Goal: Task Accomplishment & Management: Use online tool/utility

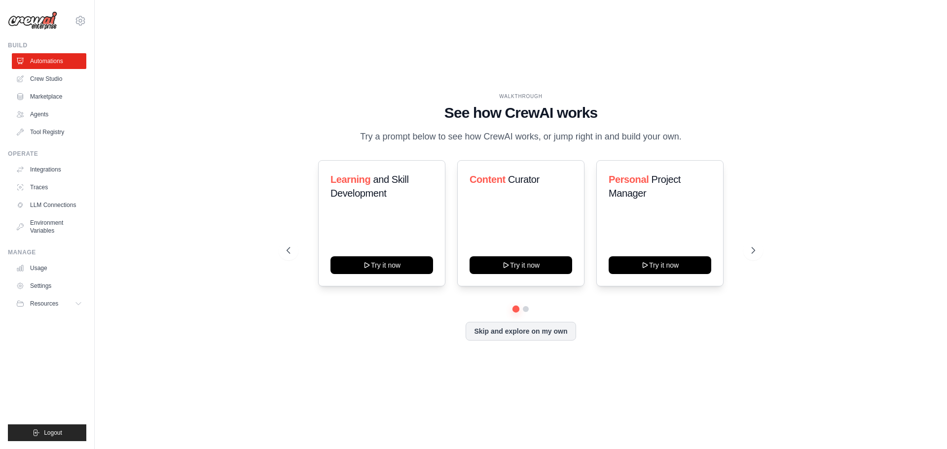
drag, startPoint x: 40, startPoint y: 99, endPoint x: 904, endPoint y: 350, distance: 899.4
click at [40, 99] on link "Marketplace" at bounding box center [49, 97] width 74 height 16
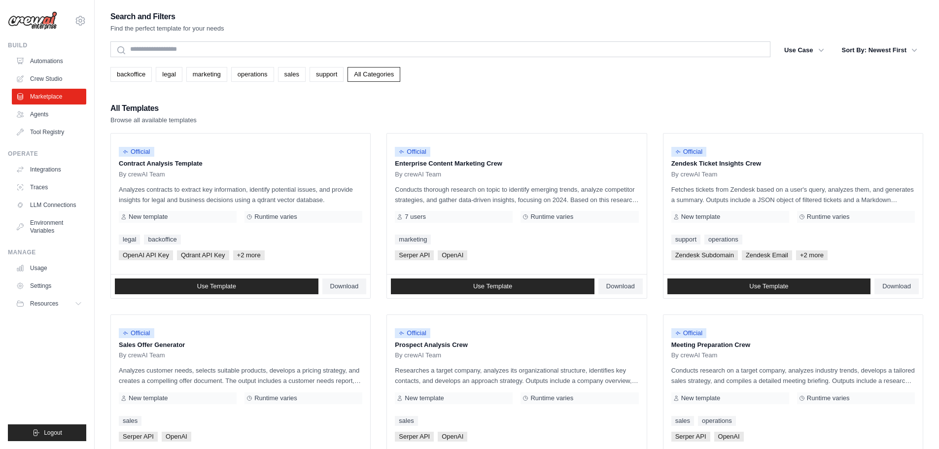
drag, startPoint x: 371, startPoint y: 75, endPoint x: 659, endPoint y: 269, distance: 347.4
click at [371, 75] on link "All Categories" at bounding box center [374, 74] width 53 height 15
click at [397, 71] on link "All Categories" at bounding box center [374, 74] width 53 height 15
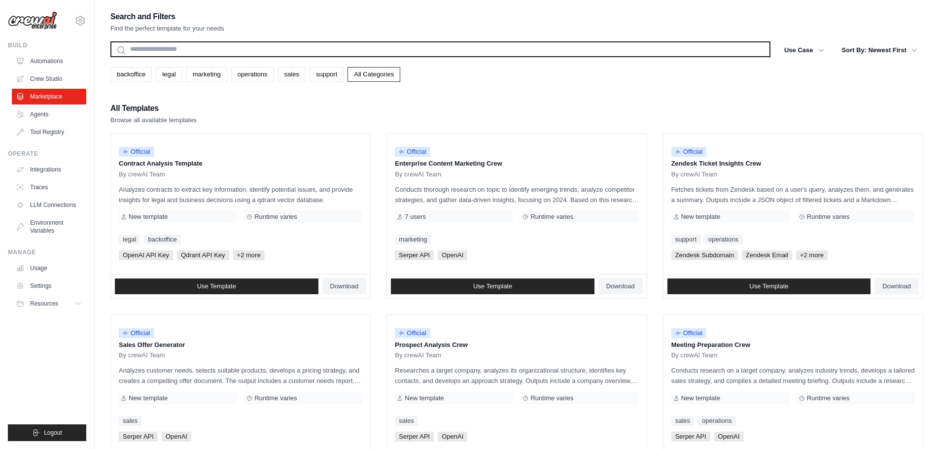
click at [293, 51] on input "text" at bounding box center [440, 49] width 660 height 16
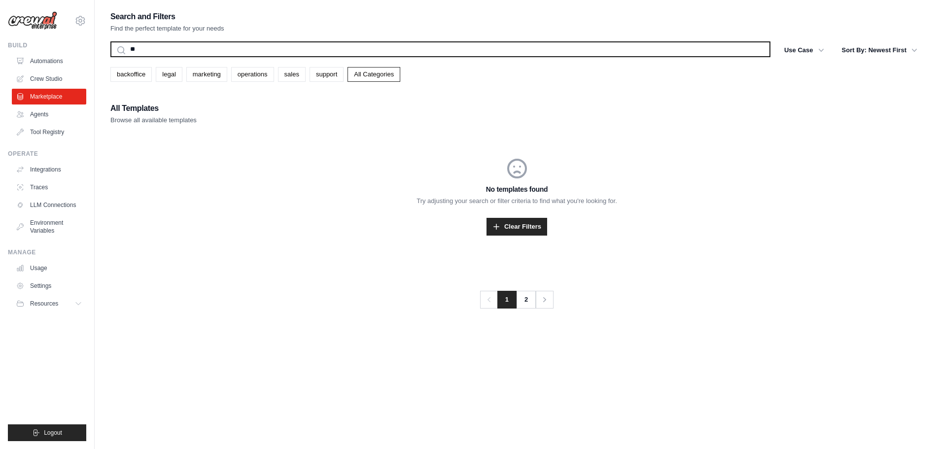
type input "*"
type input "**********"
click at [110, 57] on button "Search" at bounding box center [110, 57] width 0 height 0
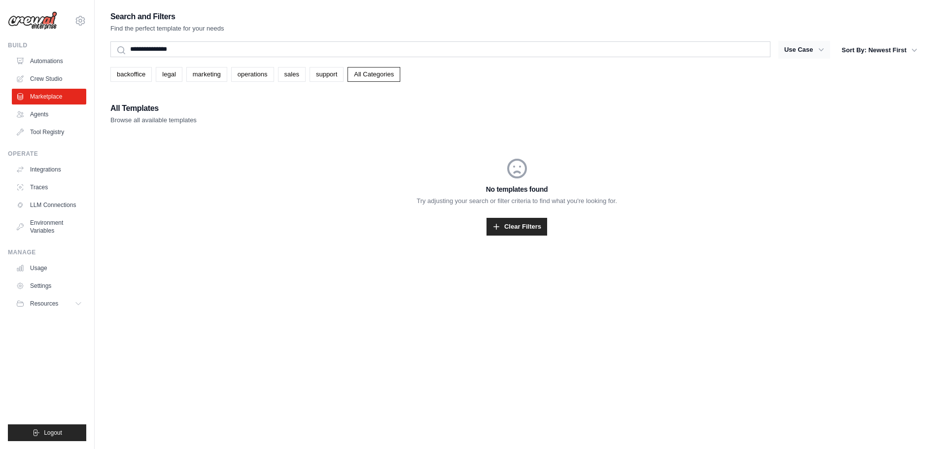
click at [800, 52] on button "Use Case" at bounding box center [805, 50] width 52 height 18
click at [821, 49] on icon "button" at bounding box center [822, 50] width 10 height 10
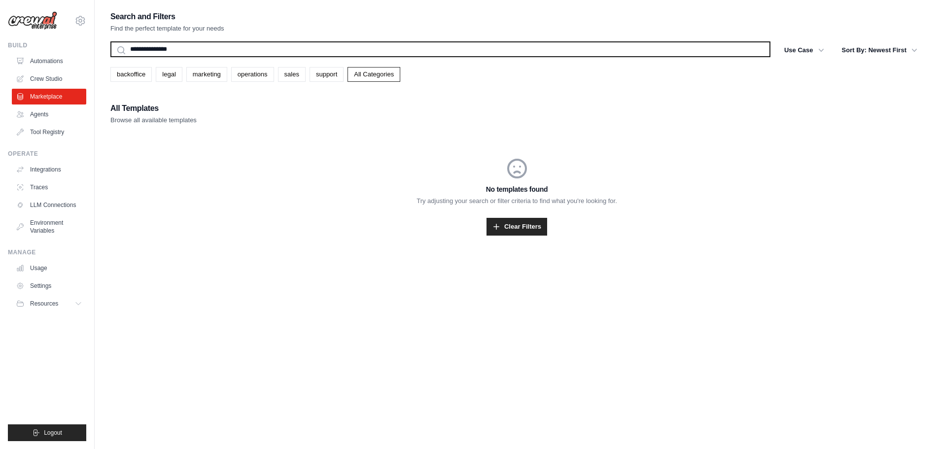
drag, startPoint x: 195, startPoint y: 54, endPoint x: 26, endPoint y: 51, distance: 169.2
click at [26, 51] on div "burmaian@gmail.com Settings Build Automations Crew Studio" at bounding box center [469, 234] width 939 height 469
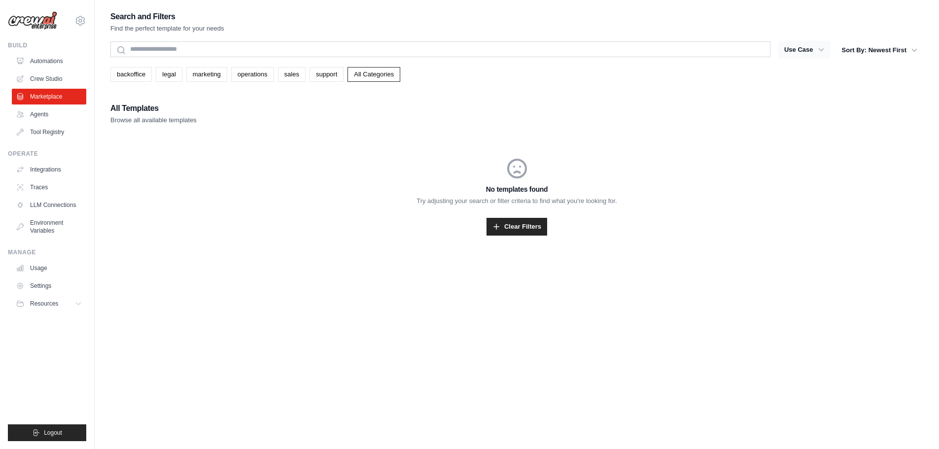
click at [822, 50] on icon "button" at bounding box center [822, 50] width 10 height 10
click at [37, 114] on link "Agents" at bounding box center [50, 115] width 74 height 16
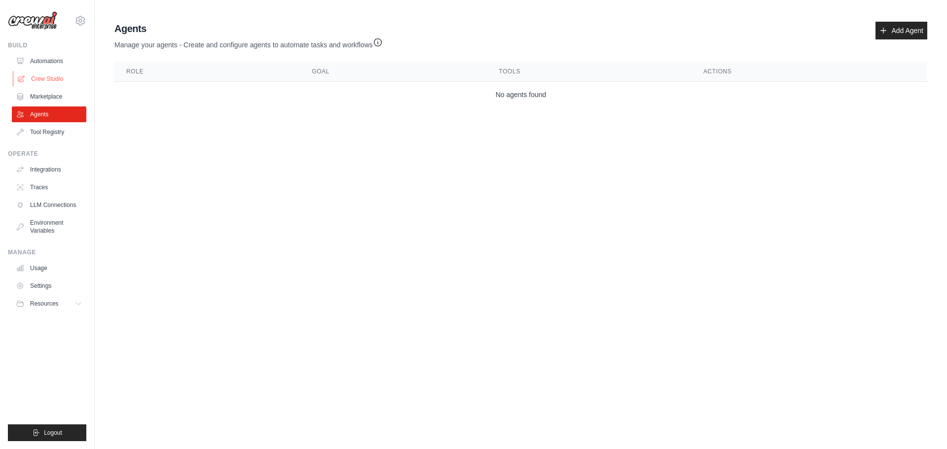
click at [52, 74] on link "Crew Studio" at bounding box center [50, 79] width 74 height 16
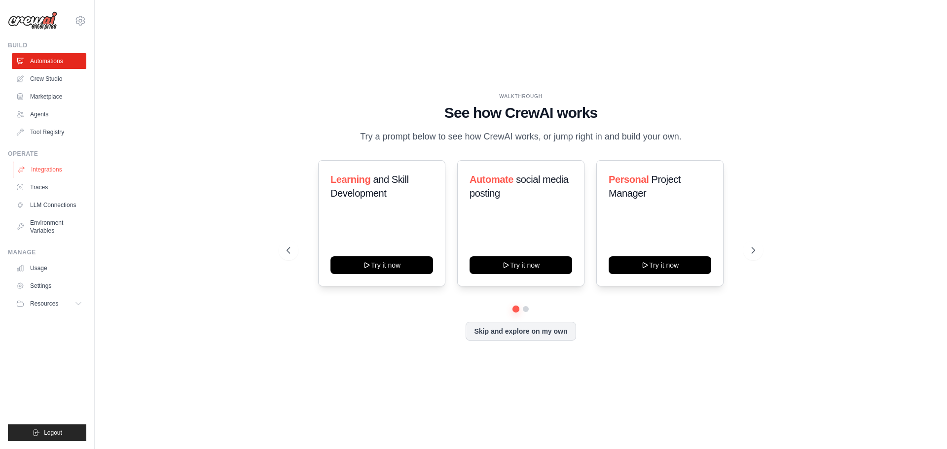
click at [45, 168] on link "Integrations" at bounding box center [50, 170] width 74 height 16
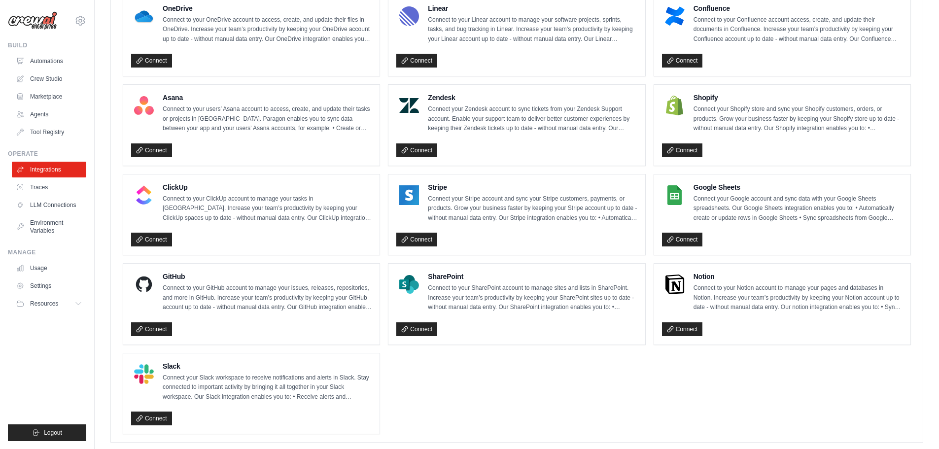
scroll to position [586, 0]
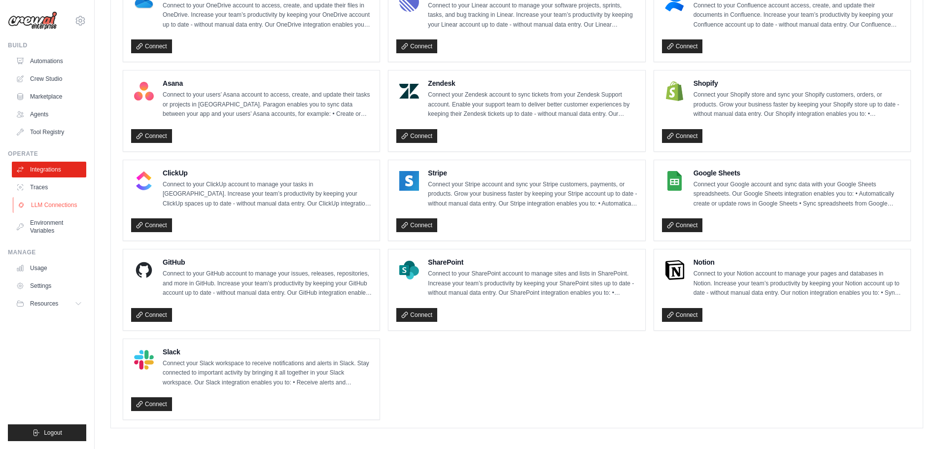
click at [51, 205] on link "LLM Connections" at bounding box center [50, 205] width 74 height 16
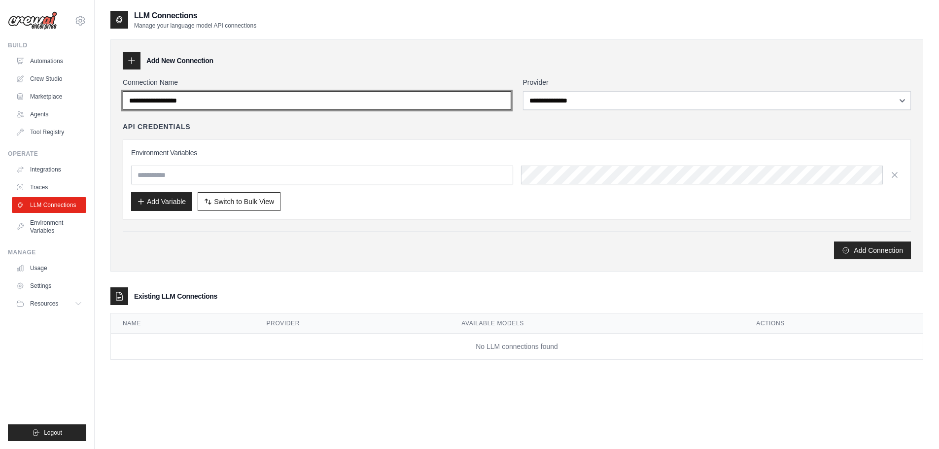
click at [479, 98] on input "Connection Name" at bounding box center [317, 100] width 389 height 19
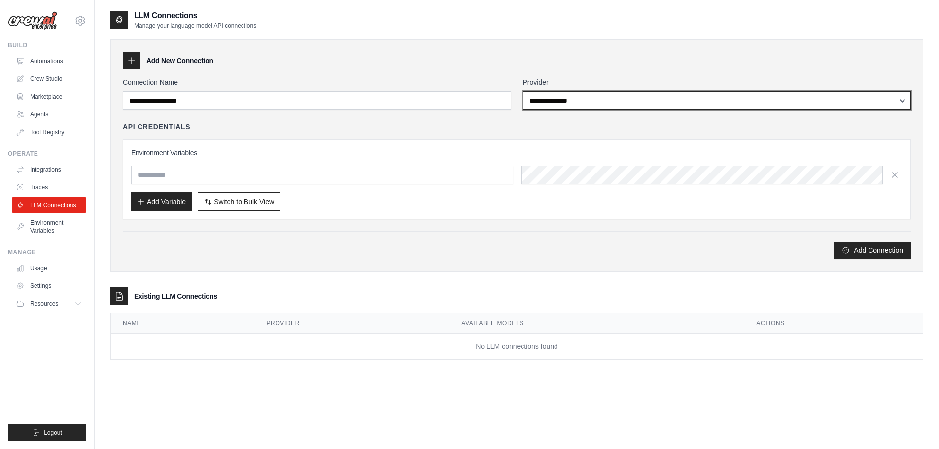
click at [587, 99] on select "**********" at bounding box center [717, 100] width 389 height 19
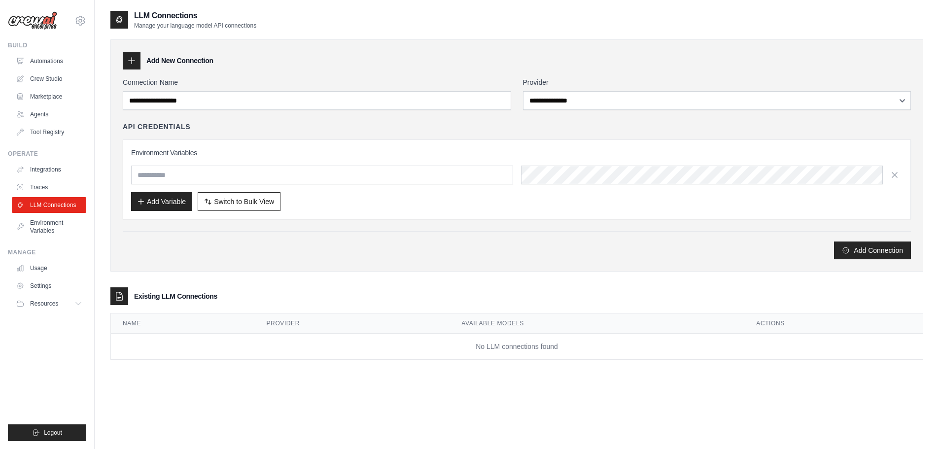
click at [369, 69] on div "Add New Connection" at bounding box center [517, 61] width 789 height 18
click at [38, 111] on link "Agents" at bounding box center [50, 115] width 74 height 16
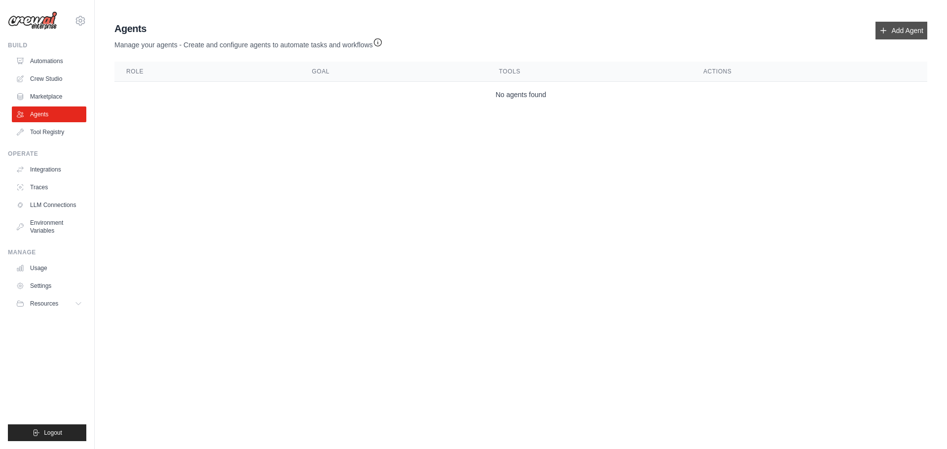
click at [892, 34] on link "Add Agent" at bounding box center [901, 31] width 52 height 18
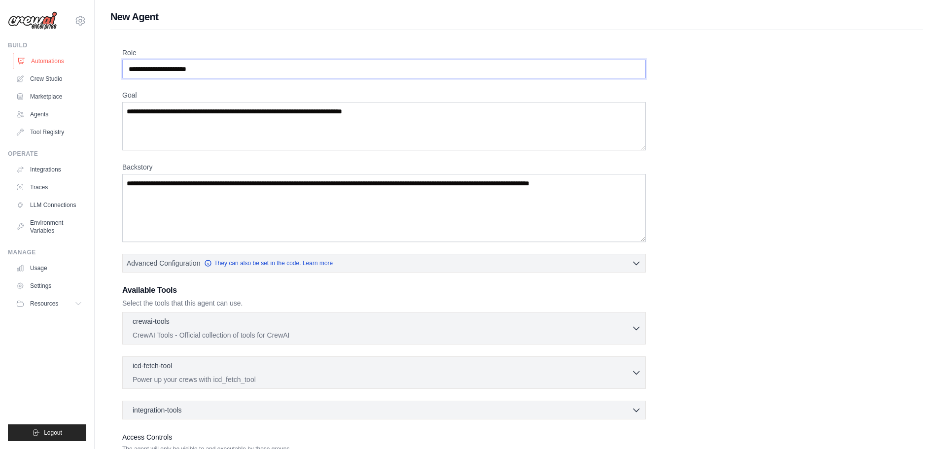
drag, startPoint x: 291, startPoint y: 75, endPoint x: 71, endPoint y: 68, distance: 220.0
click at [71, 68] on div "burmaian@gmail.com Settings Build Automations Crew Studio" at bounding box center [469, 264] width 939 height 529
type input "**********"
click at [419, 109] on textarea "Goal" at bounding box center [384, 126] width 524 height 48
drag, startPoint x: 461, startPoint y: 119, endPoint x: 103, endPoint y: 106, distance: 357.8
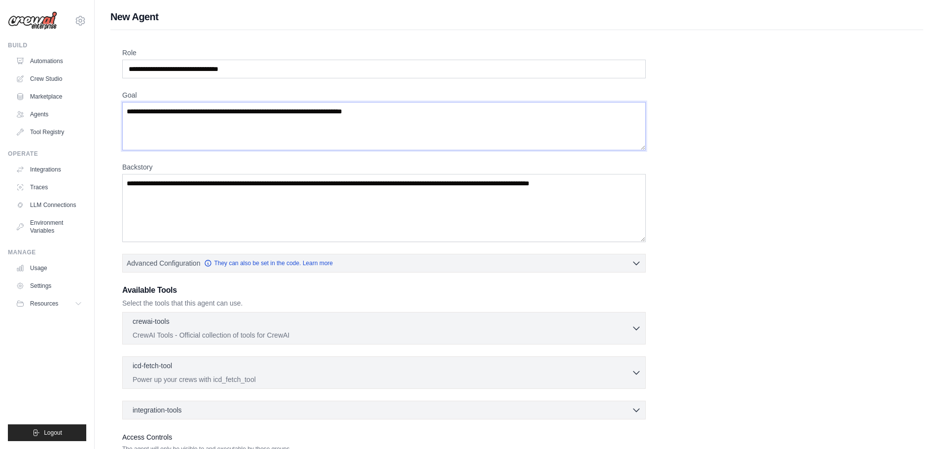
click at [103, 106] on div "**********" at bounding box center [517, 264] width 845 height 509
type textarea "*"
click at [127, 112] on textarea "**********" at bounding box center [384, 126] width 524 height 48
type textarea "**********"
click at [174, 194] on textarea "Backstory" at bounding box center [384, 208] width 524 height 68
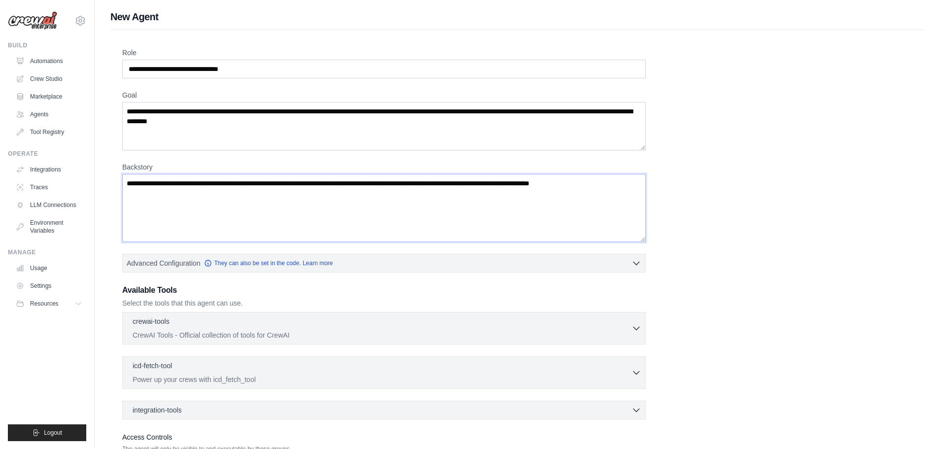
drag, startPoint x: 182, startPoint y: 196, endPoint x: 126, endPoint y: 183, distance: 58.1
click at [126, 183] on textarea "Backstory" at bounding box center [384, 208] width 524 height 68
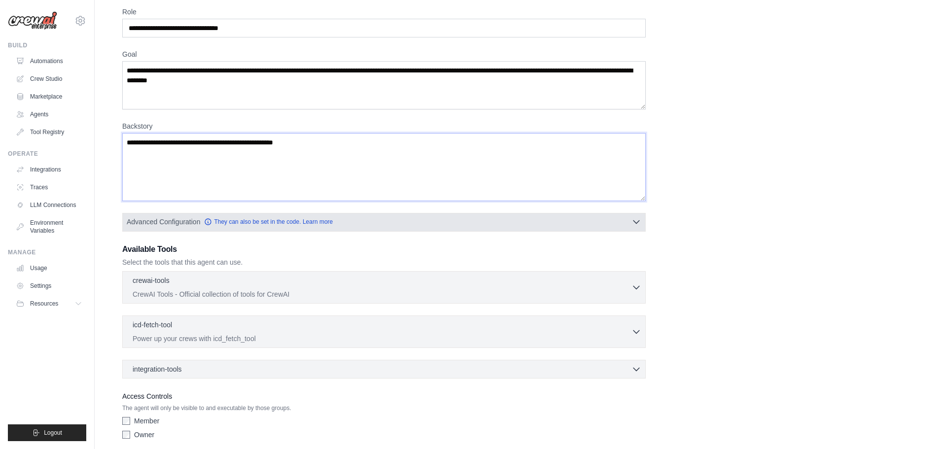
scroll to position [80, 0]
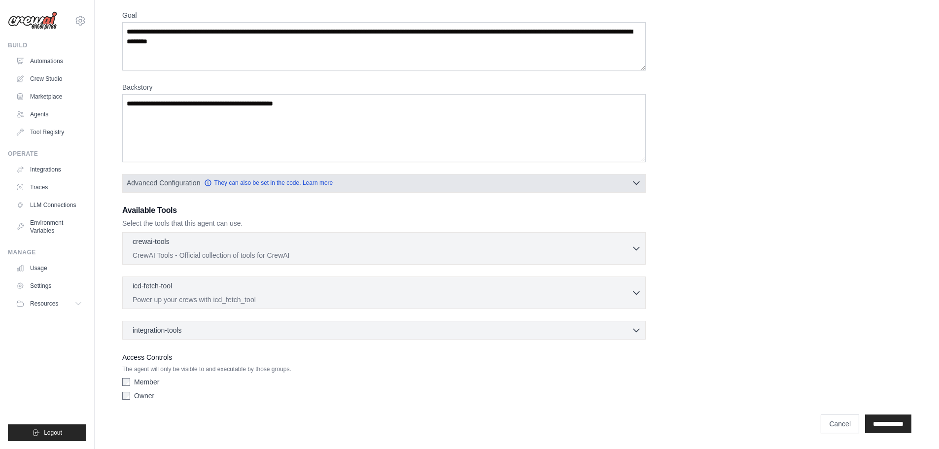
click at [629, 185] on button "Advanced Configuration They can also be set in the code. Learn more" at bounding box center [384, 183] width 523 height 18
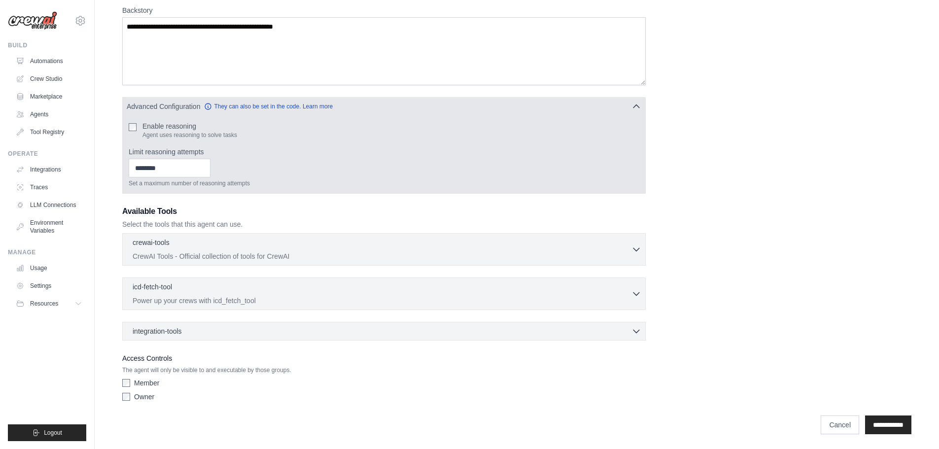
scroll to position [158, 0]
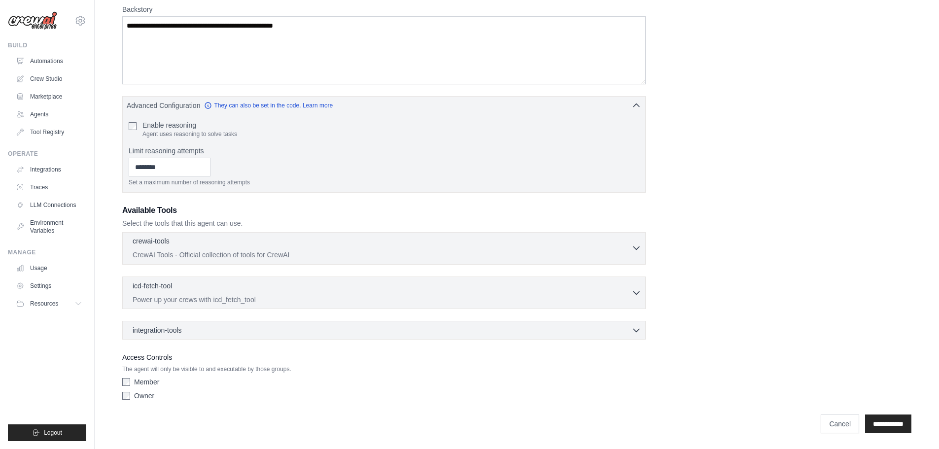
click at [638, 246] on icon "button" at bounding box center [637, 248] width 10 height 10
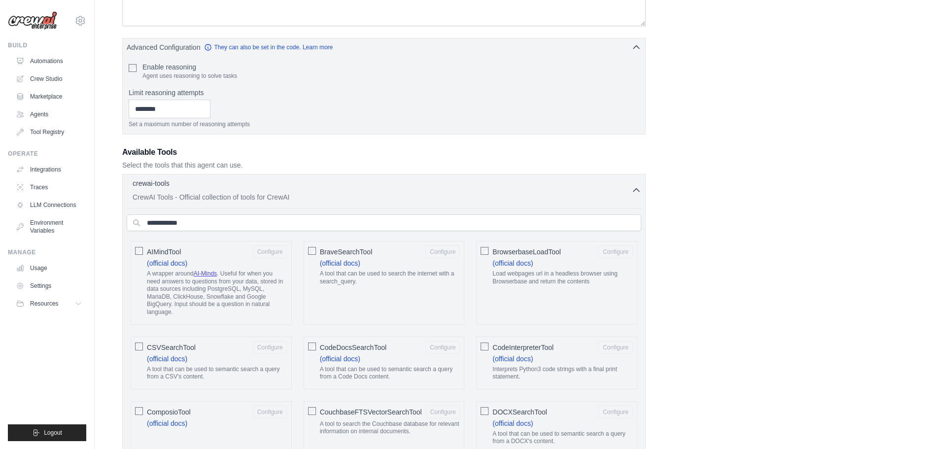
scroll to position [306, 0]
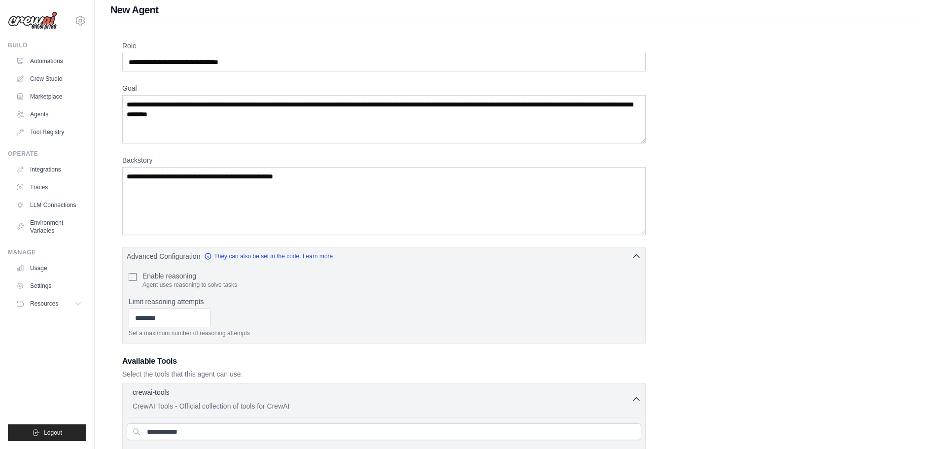
scroll to position [0, 0]
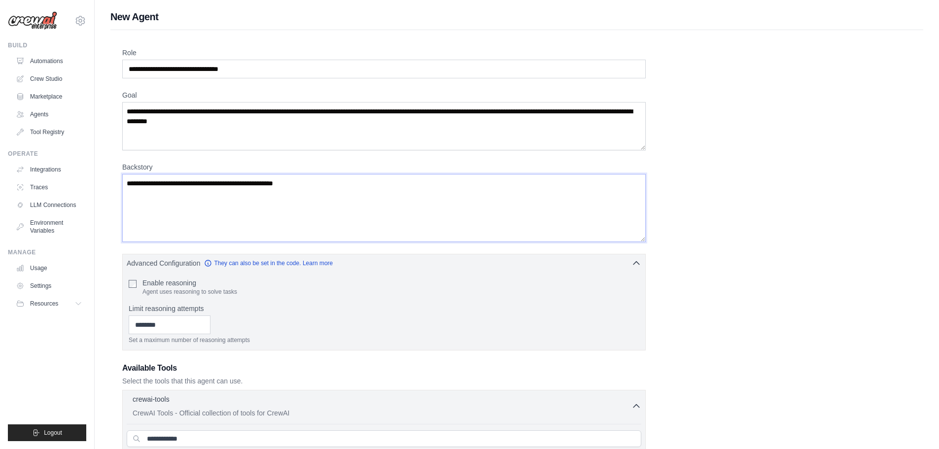
click at [328, 188] on textarea "**********" at bounding box center [384, 208] width 524 height 68
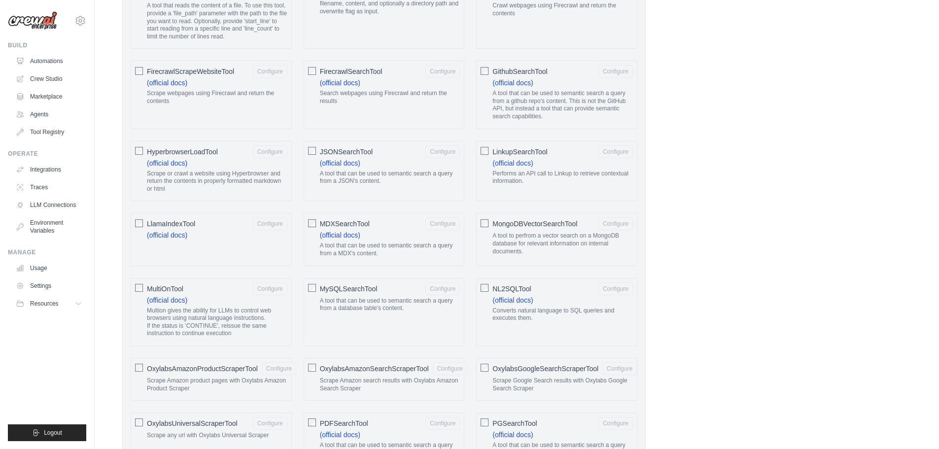
scroll to position [690, 0]
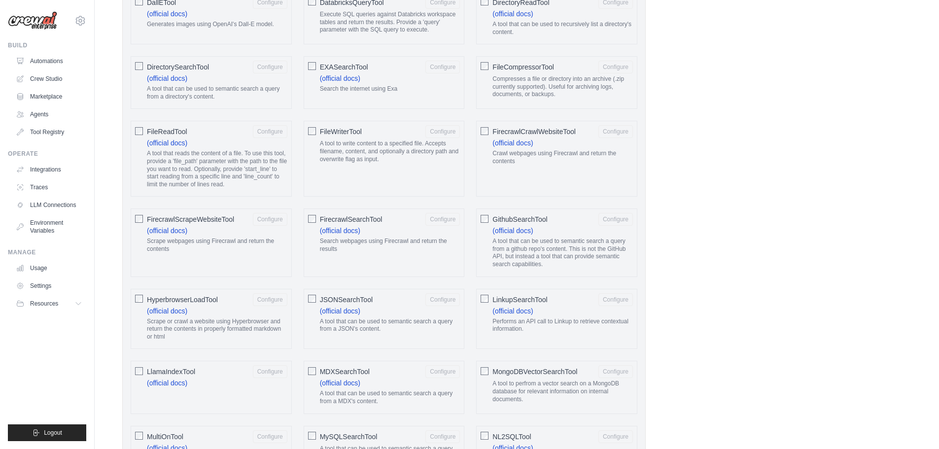
type textarea "**********"
click at [270, 132] on button "Configure" at bounding box center [270, 131] width 35 height 13
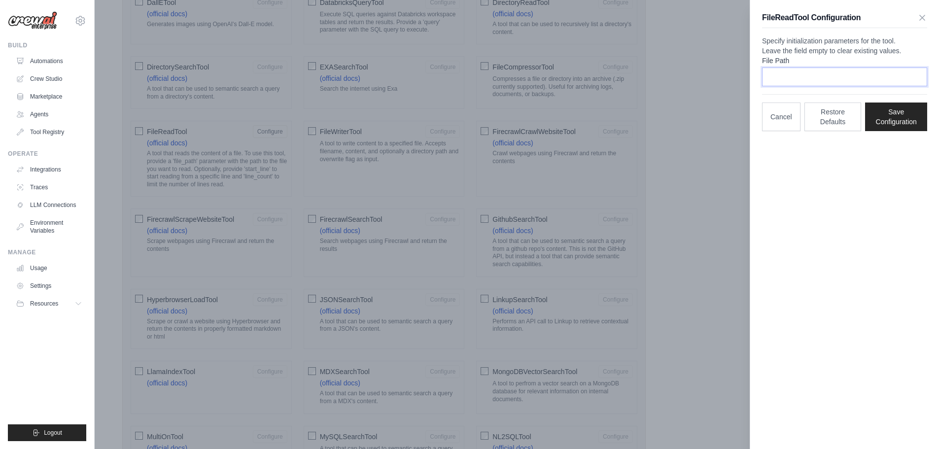
click at [792, 86] on input "File Path" at bounding box center [844, 77] width 165 height 19
paste input "**********"
drag, startPoint x: 846, startPoint y: 88, endPoint x: 937, endPoint y: 113, distance: 94.6
click at [846, 86] on input "**********" at bounding box center [844, 77] width 165 height 19
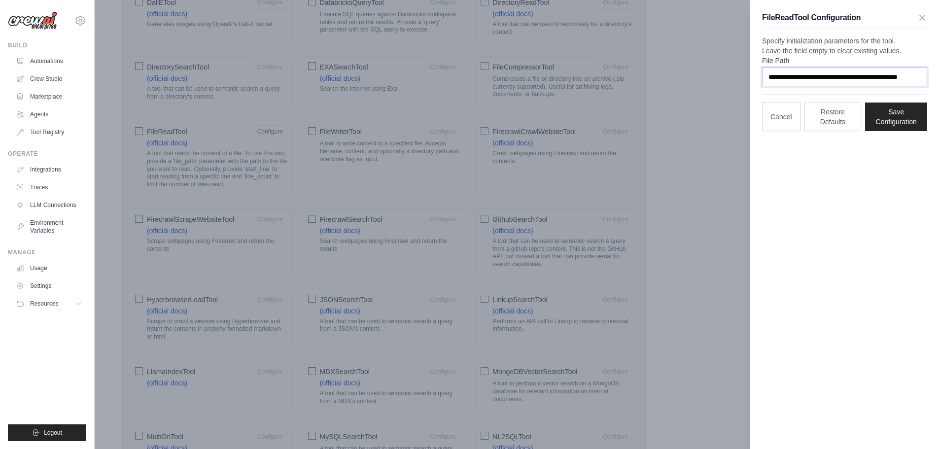
scroll to position [0, 38]
paste input "**********"
type input "**********"
click at [909, 131] on button "Save Configuration" at bounding box center [896, 116] width 62 height 29
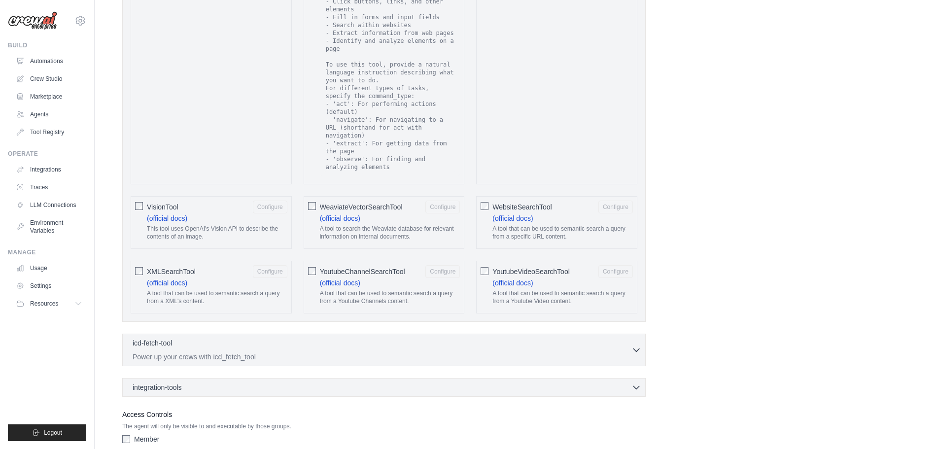
scroll to position [1820, 0]
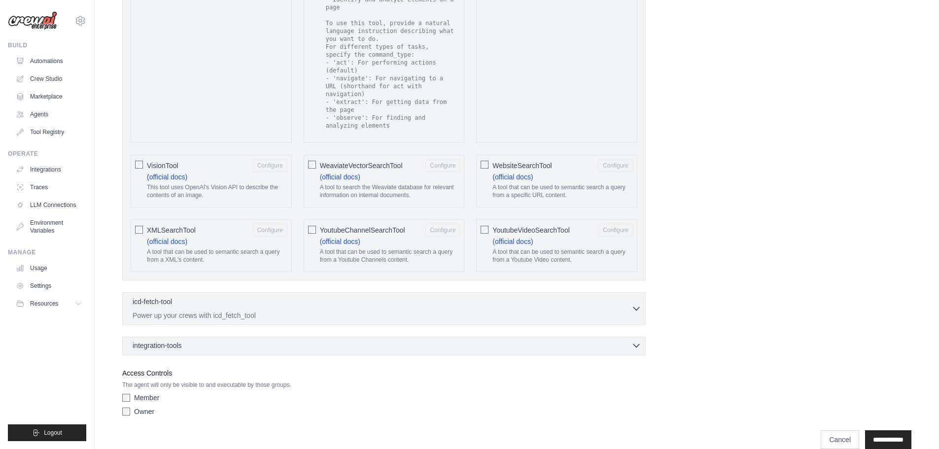
click at [334, 341] on div "integration-tools 0 selected" at bounding box center [387, 346] width 509 height 10
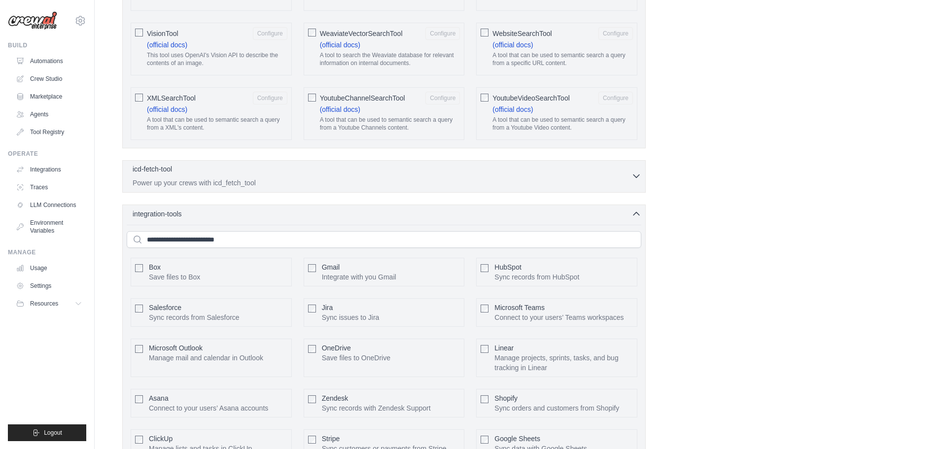
scroll to position [2114, 0]
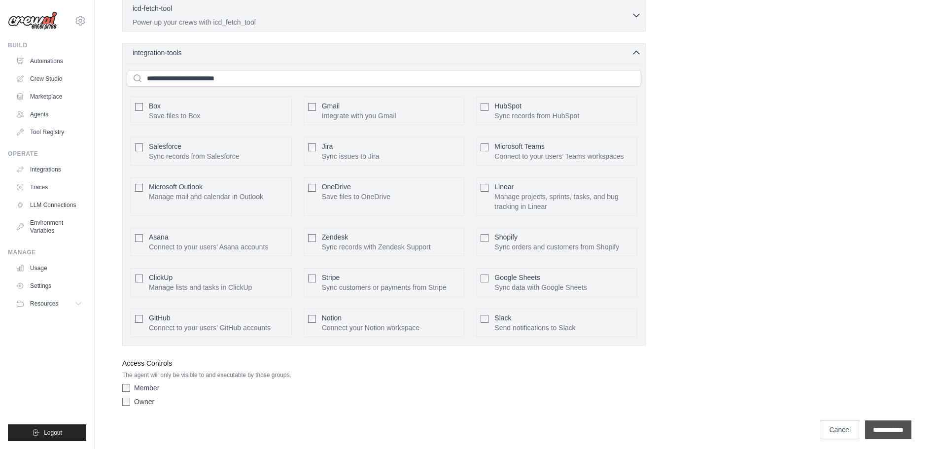
click at [880, 423] on input "**********" at bounding box center [888, 430] width 46 height 19
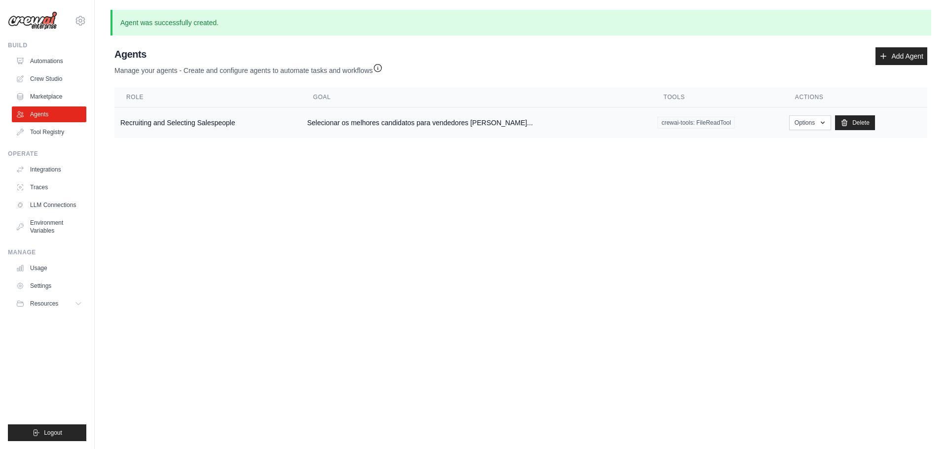
click at [145, 121] on td "Recruiting and Selecting Salespeople" at bounding box center [207, 123] width 187 height 31
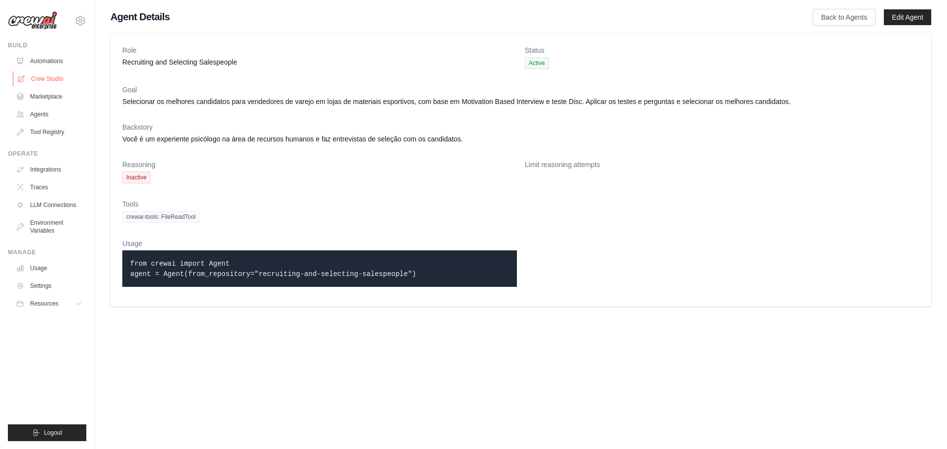
click at [48, 77] on link "Crew Studio" at bounding box center [50, 79] width 74 height 16
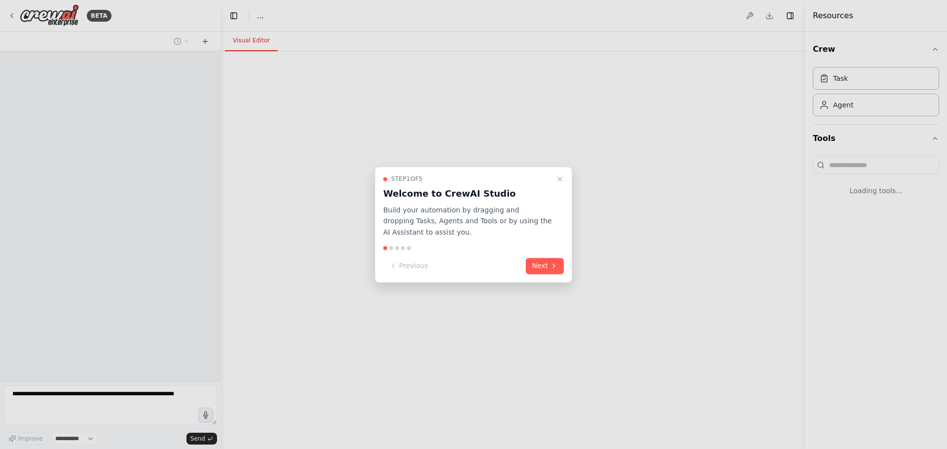
select select "****"
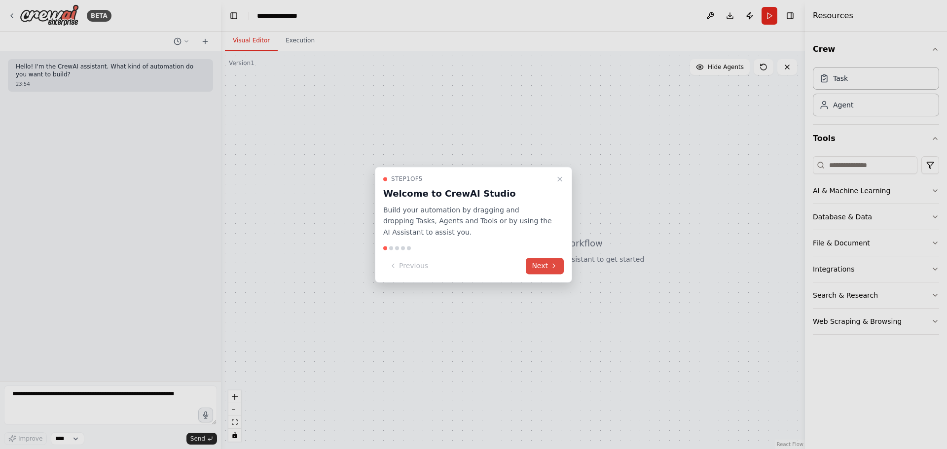
click at [546, 268] on button "Next" at bounding box center [545, 266] width 38 height 16
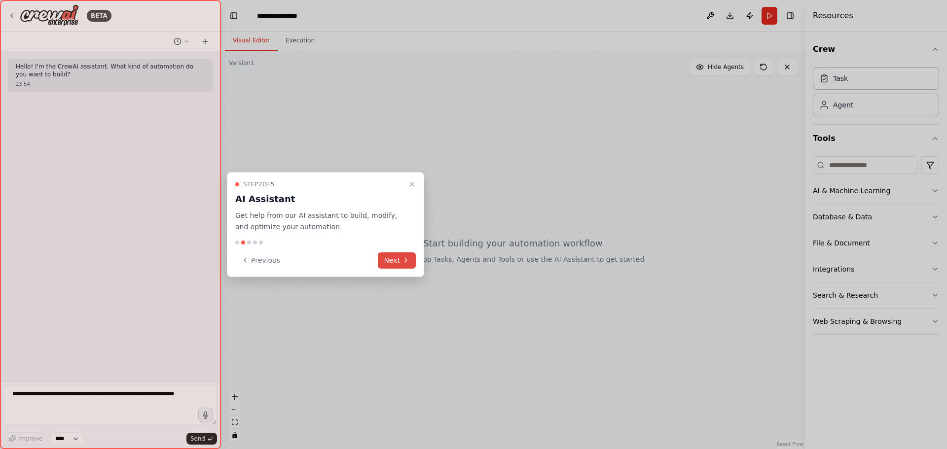
click at [395, 261] on button "Next" at bounding box center [397, 260] width 38 height 16
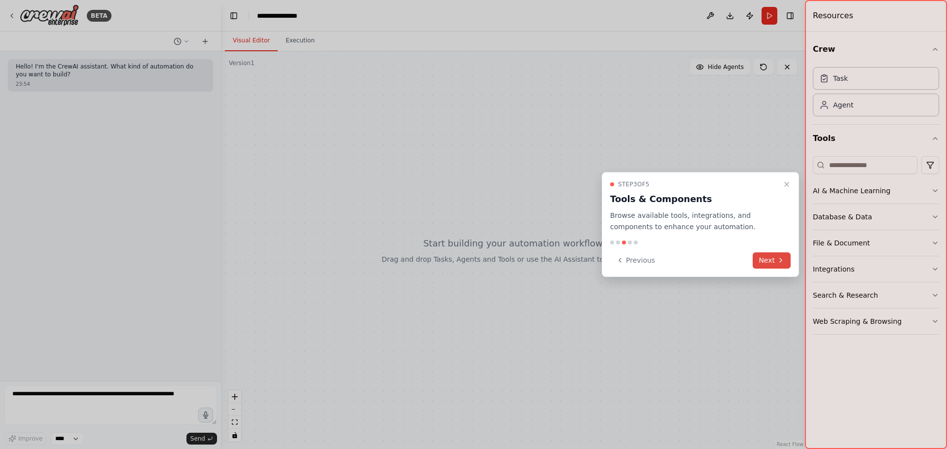
click at [768, 262] on button "Next" at bounding box center [772, 260] width 38 height 16
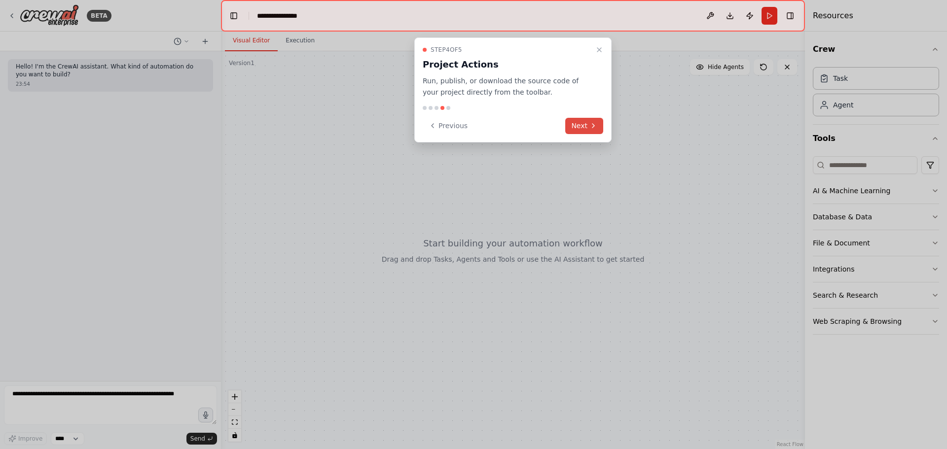
click at [585, 125] on button "Next" at bounding box center [584, 126] width 38 height 16
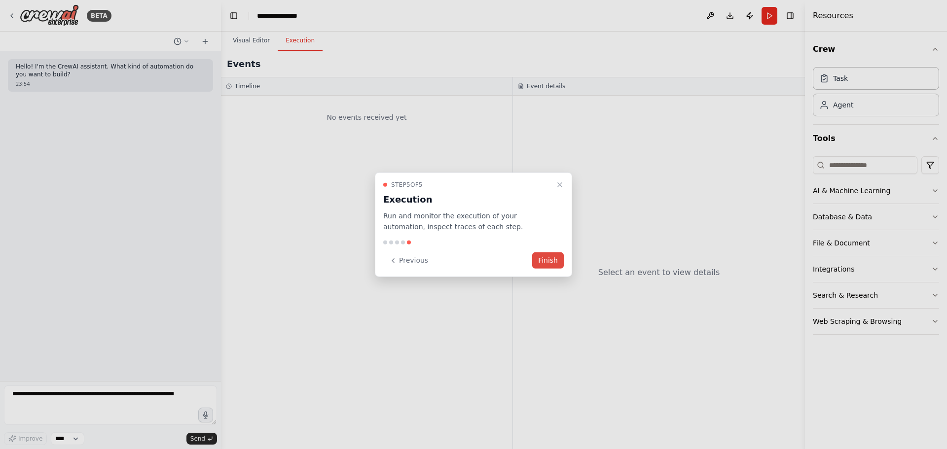
click at [557, 263] on button "Finish" at bounding box center [548, 260] width 32 height 16
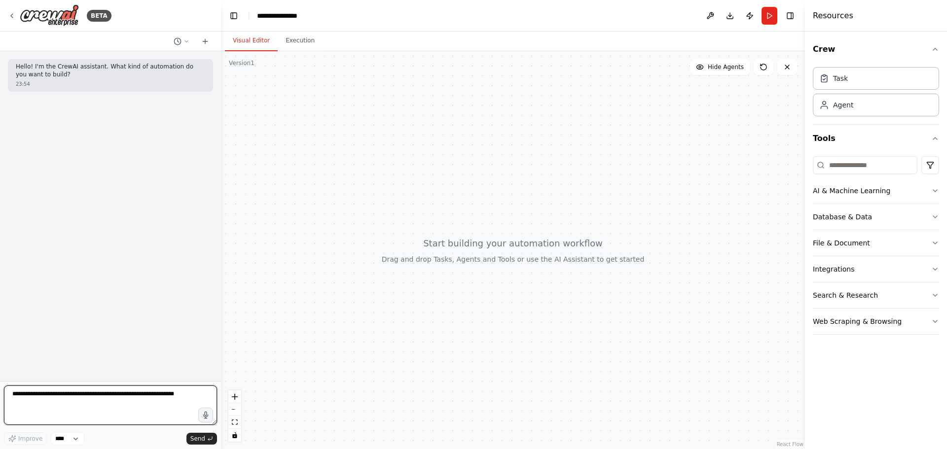
click at [91, 396] on textarea at bounding box center [110, 405] width 213 height 39
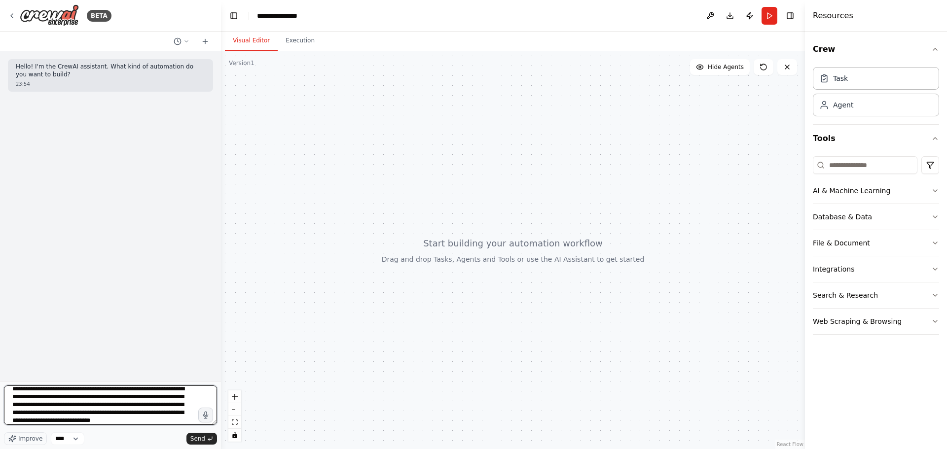
scroll to position [13, 0]
type textarea "**********"
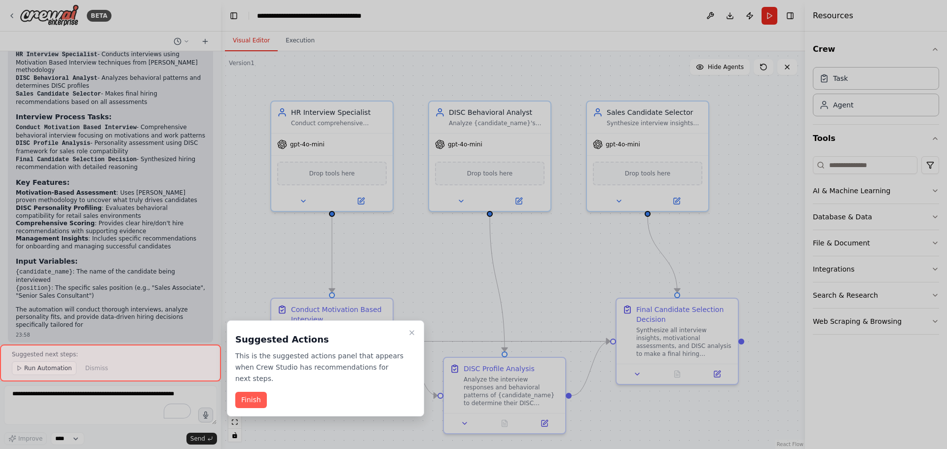
scroll to position [762, 0]
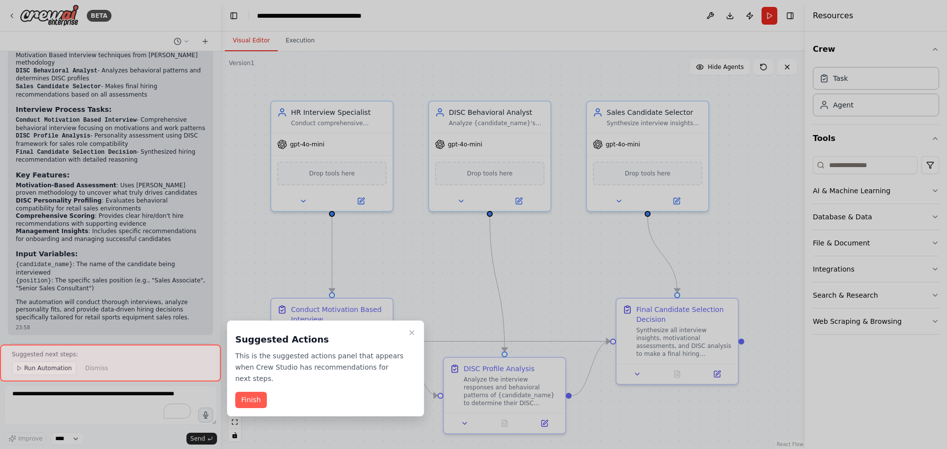
click at [243, 392] on button "Finish" at bounding box center [251, 400] width 32 height 16
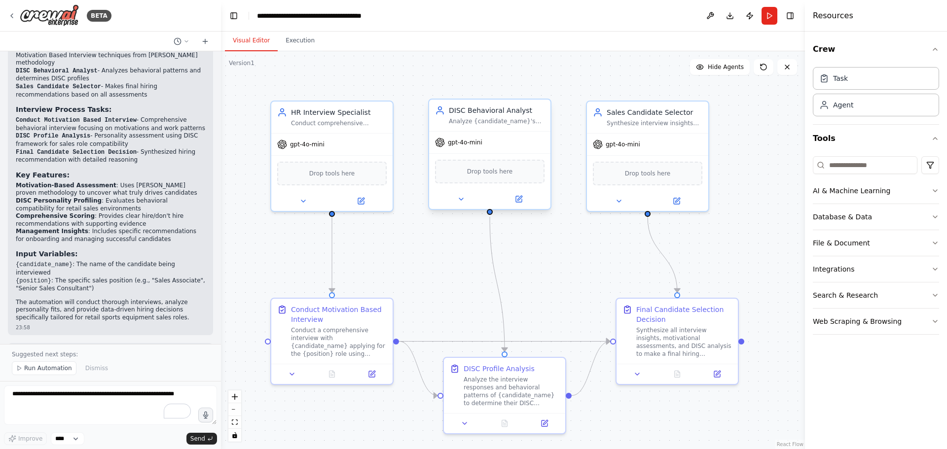
click at [497, 168] on span "Drop tools here" at bounding box center [490, 172] width 46 height 10
click at [348, 177] on div "Drop tools here" at bounding box center [331, 172] width 109 height 24
click at [345, 177] on div "Drop tools here" at bounding box center [331, 172] width 109 height 24
click at [301, 201] on icon at bounding box center [303, 199] width 8 height 8
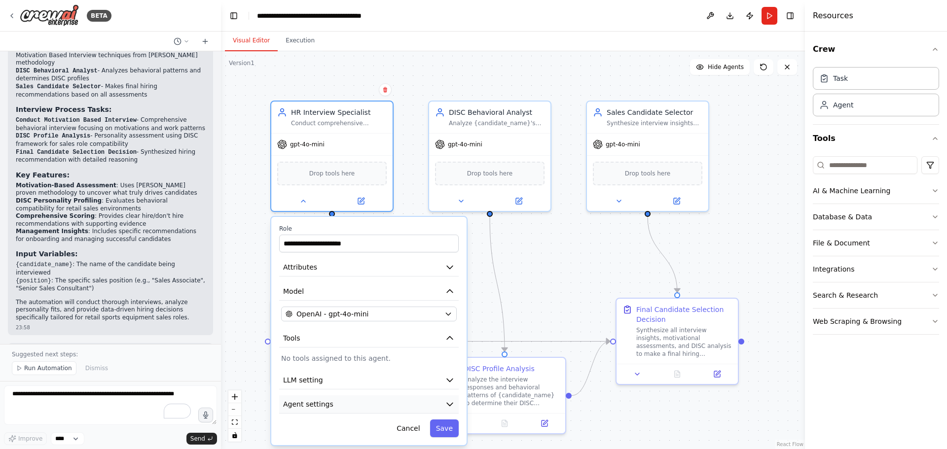
click at [440, 404] on button "Agent settings" at bounding box center [369, 404] width 180 height 18
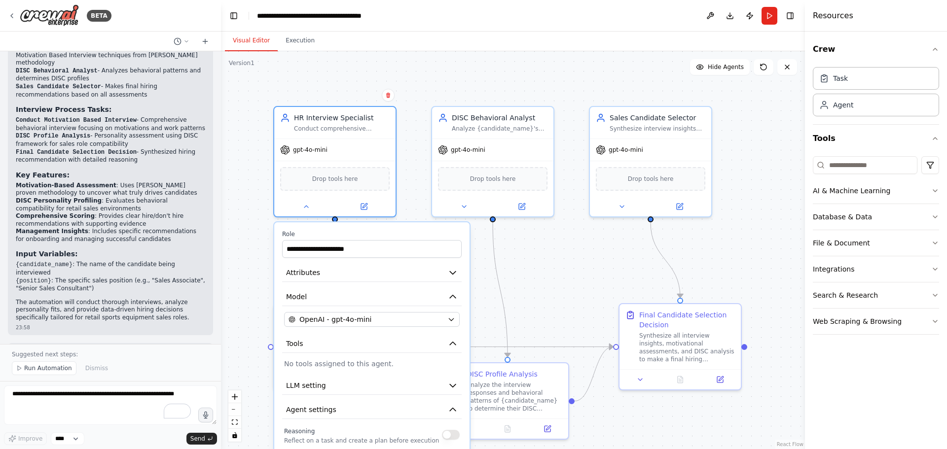
click at [419, 73] on div ".deletable-edge-delete-btn { width: 20px; height: 20px; border: 0px solid #ffff…" at bounding box center [513, 250] width 584 height 398
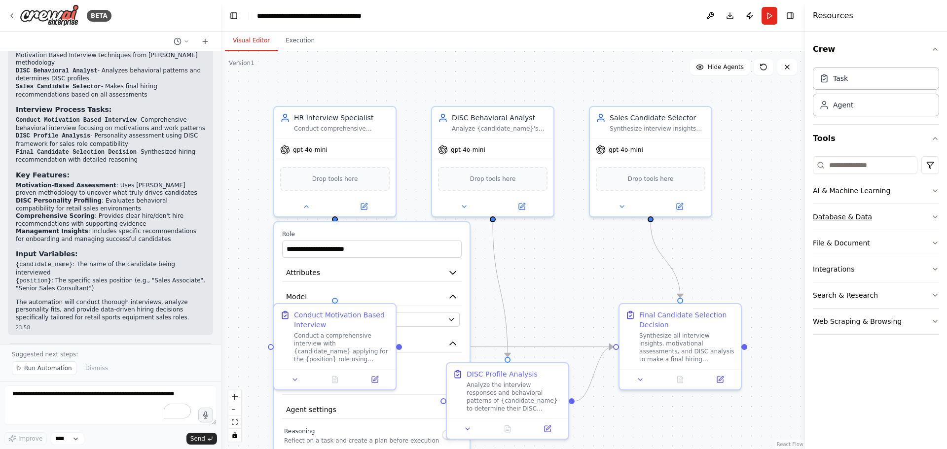
click at [853, 211] on button "Database & Data" at bounding box center [876, 217] width 126 height 26
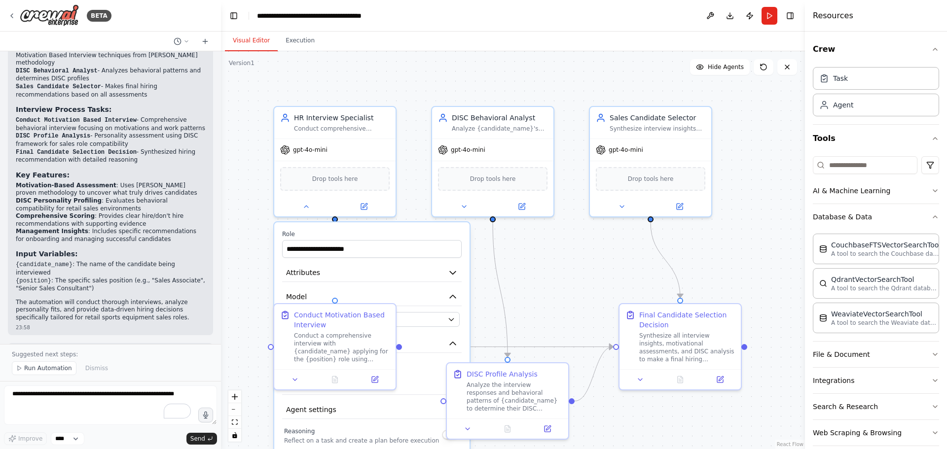
click at [832, 367] on div "File & Document" at bounding box center [876, 355] width 126 height 26
click at [839, 359] on button "File & Document" at bounding box center [876, 355] width 126 height 26
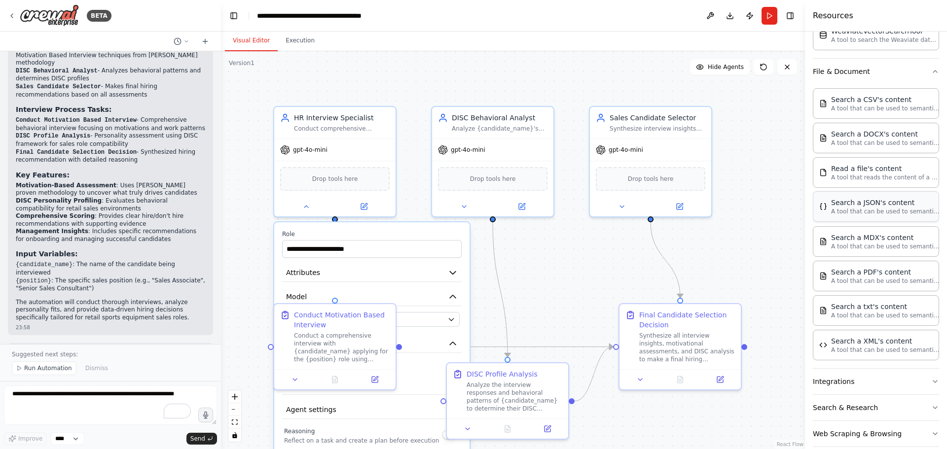
scroll to position [296, 0]
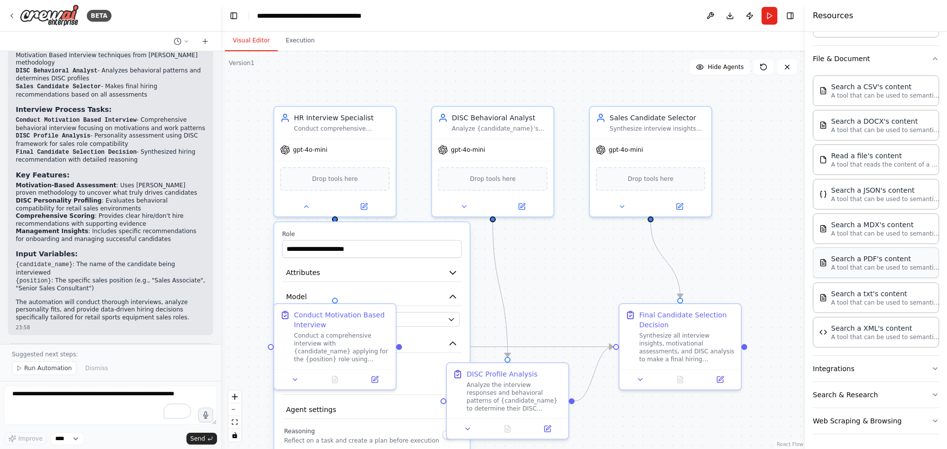
drag, startPoint x: 856, startPoint y: 265, endPoint x: 874, endPoint y: 276, distance: 21.2
click at [856, 265] on p "A tool that can be used to semantic search a query from a PDF's content." at bounding box center [885, 268] width 108 height 8
click at [859, 372] on button "Integrations" at bounding box center [876, 369] width 126 height 26
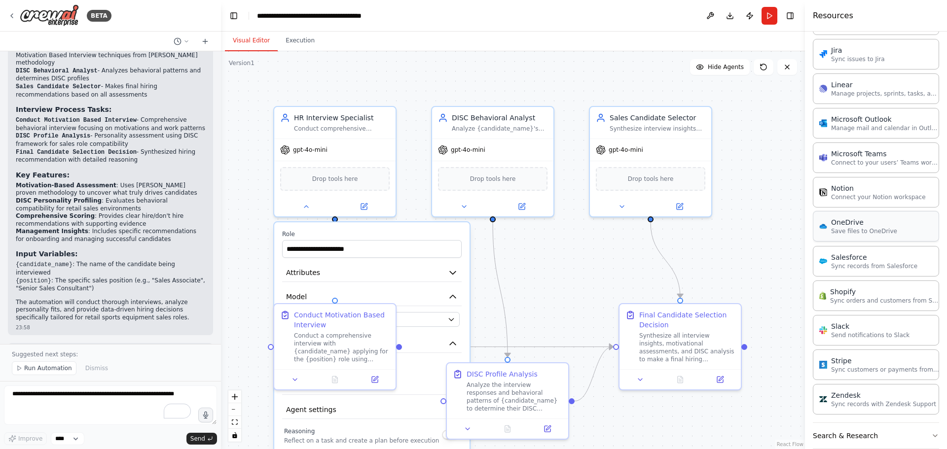
scroll to position [1030, 0]
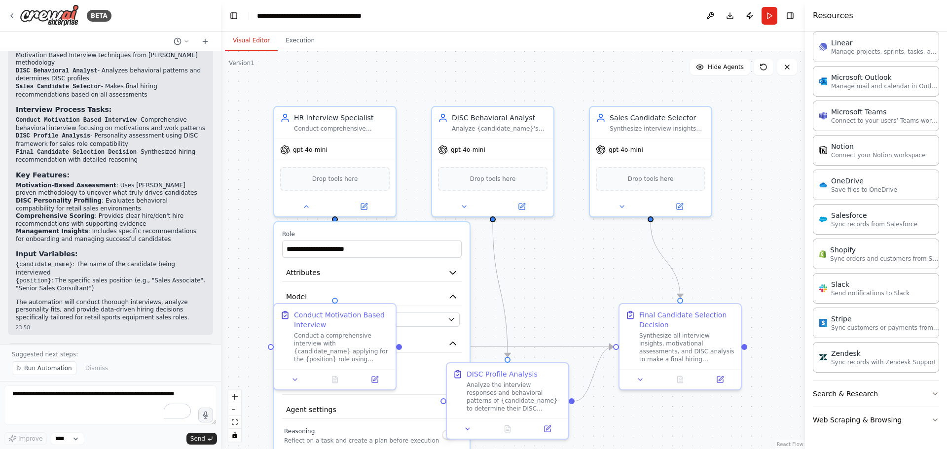
click at [850, 396] on button "Search & Research" at bounding box center [876, 394] width 126 height 26
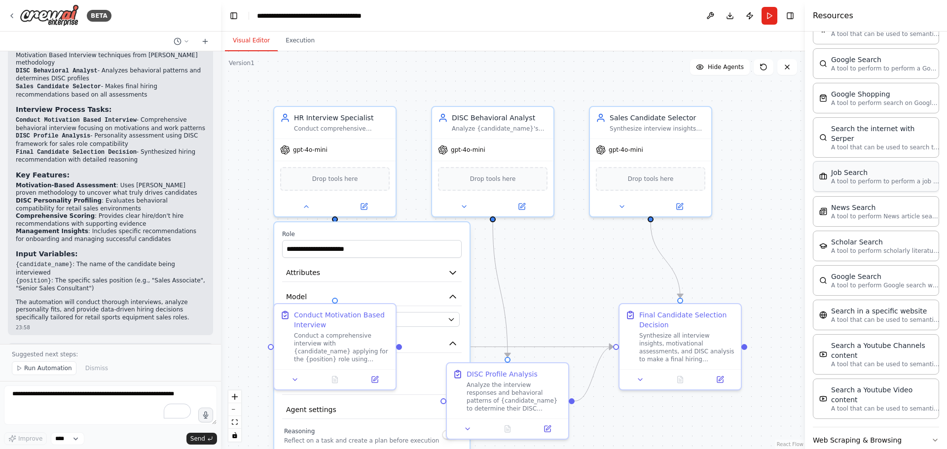
scroll to position [1531, 0]
click at [846, 427] on button "Web Scraping & Browsing" at bounding box center [876, 440] width 126 height 26
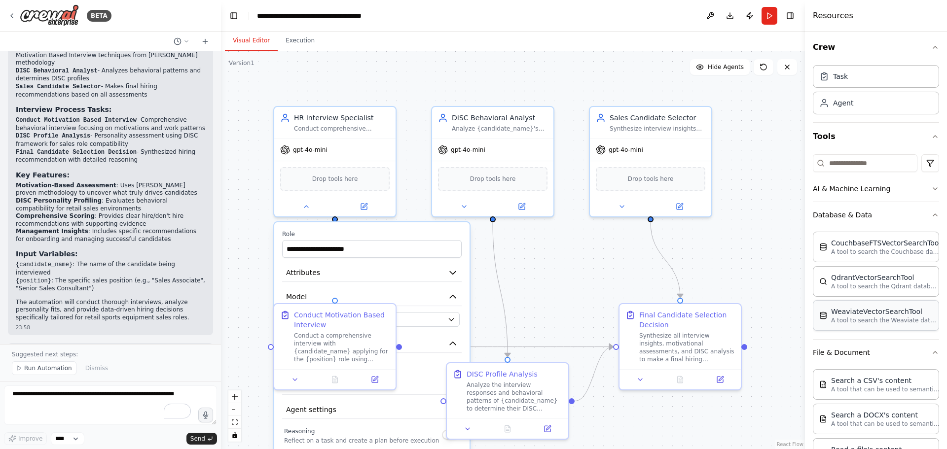
scroll to position [0, 0]
click at [847, 81] on div "Task" at bounding box center [876, 78] width 126 height 23
click at [841, 82] on div "Task" at bounding box center [840, 78] width 15 height 10
click at [848, 83] on div "Task" at bounding box center [876, 78] width 126 height 23
click at [45, 367] on span "Run Automation" at bounding box center [48, 368] width 48 height 8
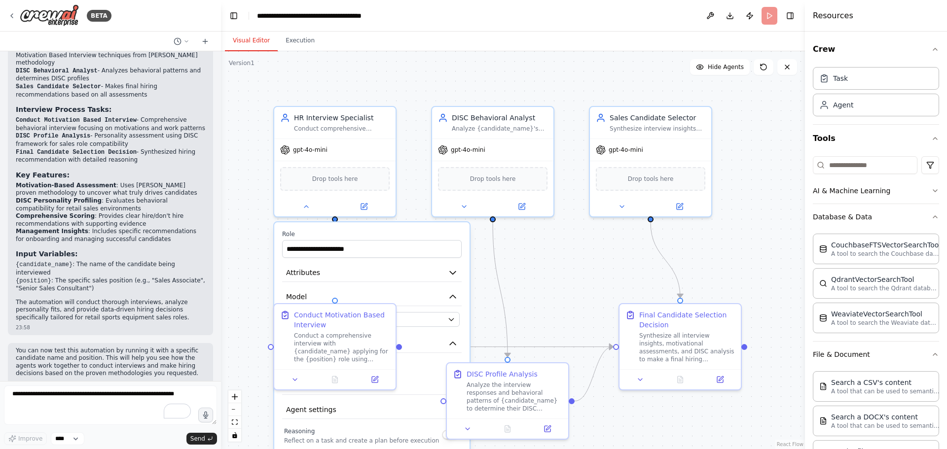
scroll to position [725, 0]
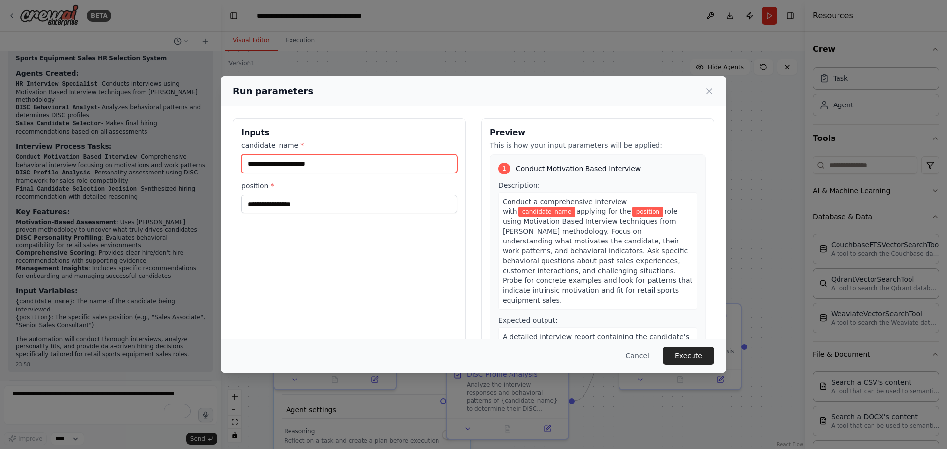
click at [338, 165] on input "candidate_name *" at bounding box center [349, 163] width 216 height 19
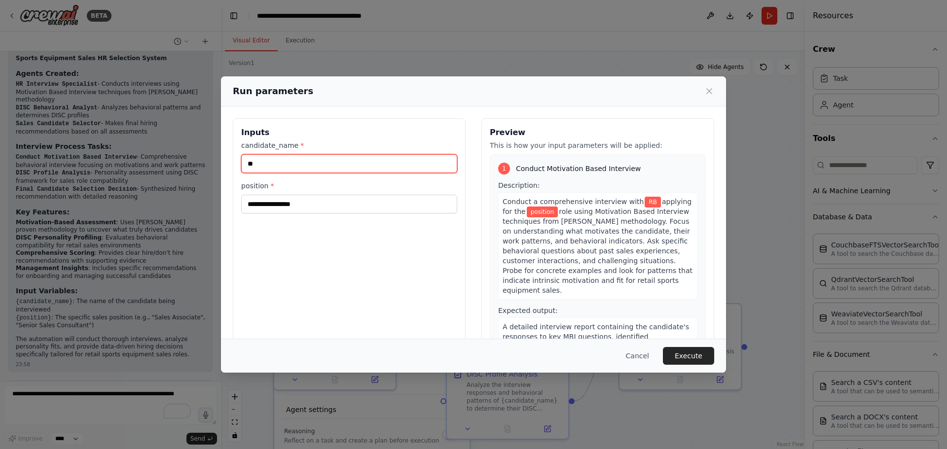
type input "**"
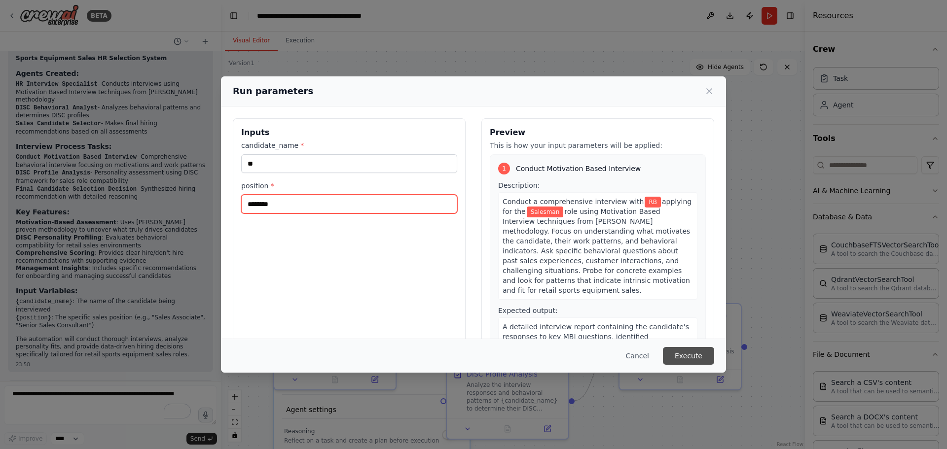
type input "********"
click at [681, 352] on button "Execute" at bounding box center [688, 356] width 51 height 18
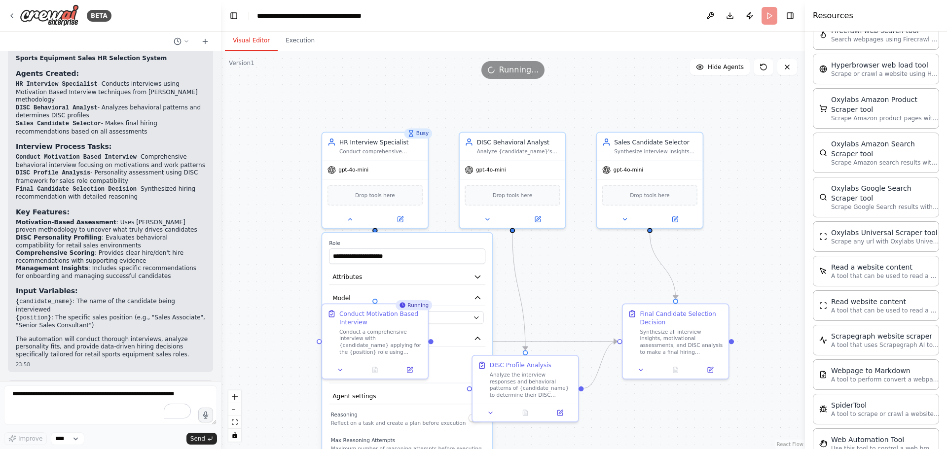
scroll to position [2086, 0]
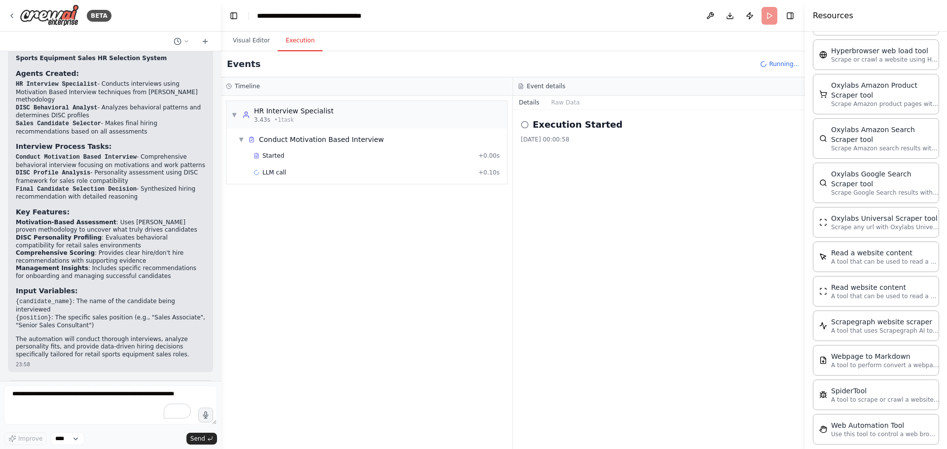
click at [297, 46] on button "Execution" at bounding box center [300, 41] width 45 height 21
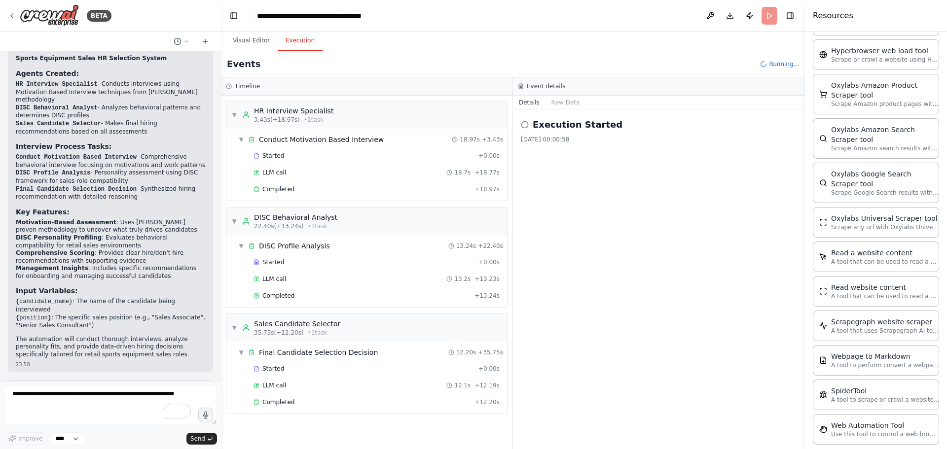
scroll to position [762, 0]
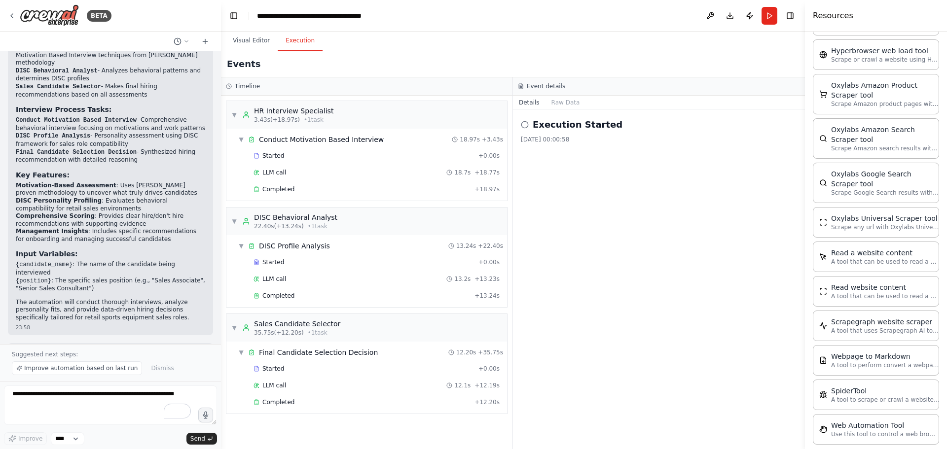
click at [770, 15] on button "Run" at bounding box center [769, 16] width 16 height 18
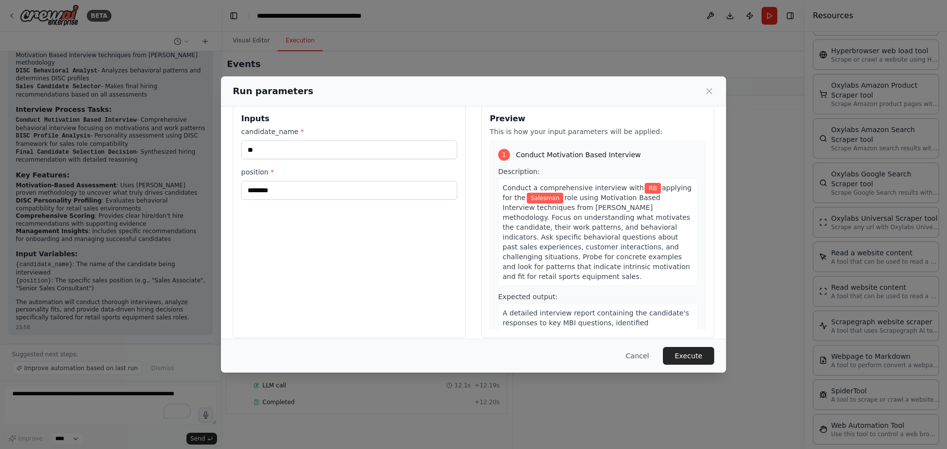
scroll to position [25, 0]
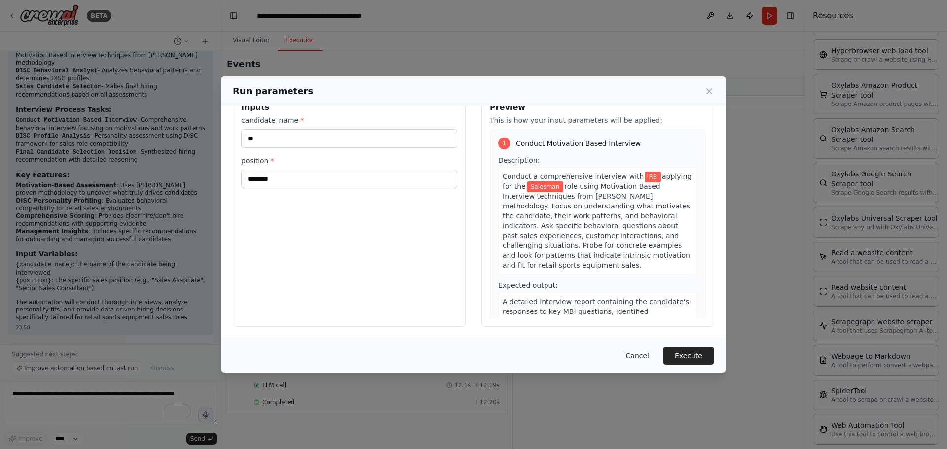
click at [646, 356] on button "Cancel" at bounding box center [637, 356] width 39 height 18
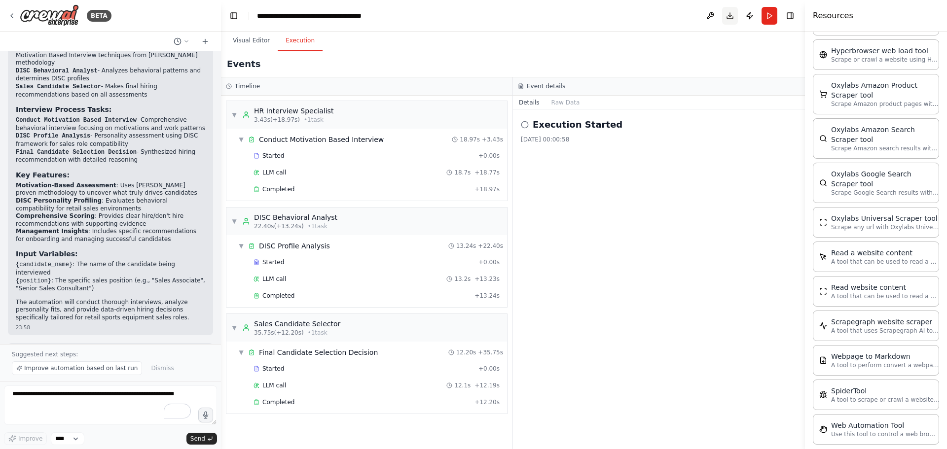
click at [731, 17] on button "Download" at bounding box center [730, 16] width 16 height 18
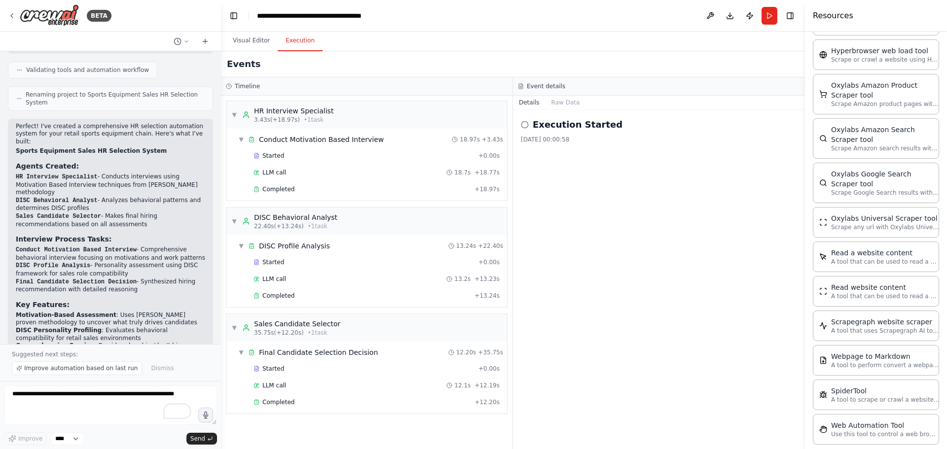
scroll to position [565, 0]
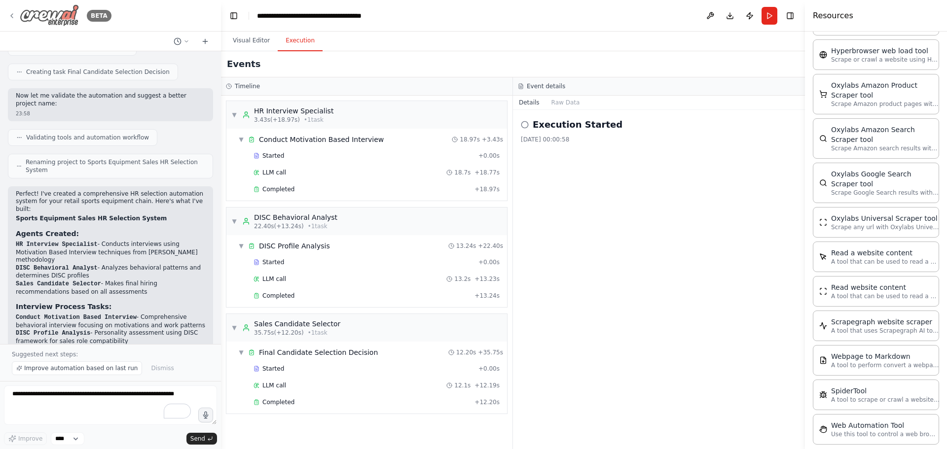
click at [14, 14] on icon at bounding box center [12, 16] width 8 height 8
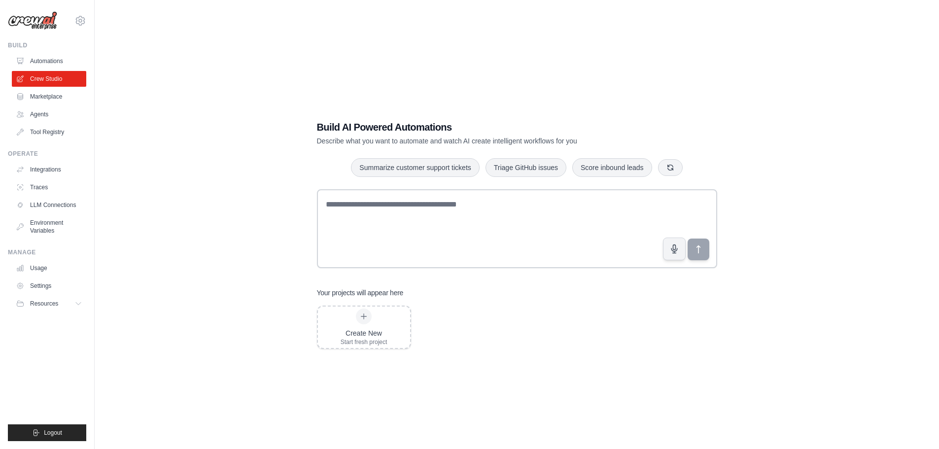
click at [41, 117] on link "Agents" at bounding box center [49, 115] width 74 height 16
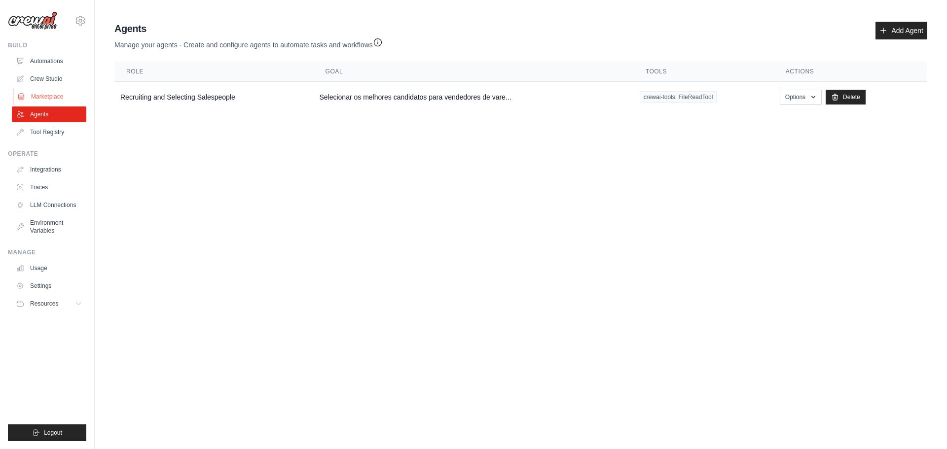
click at [52, 93] on link "Marketplace" at bounding box center [50, 97] width 74 height 16
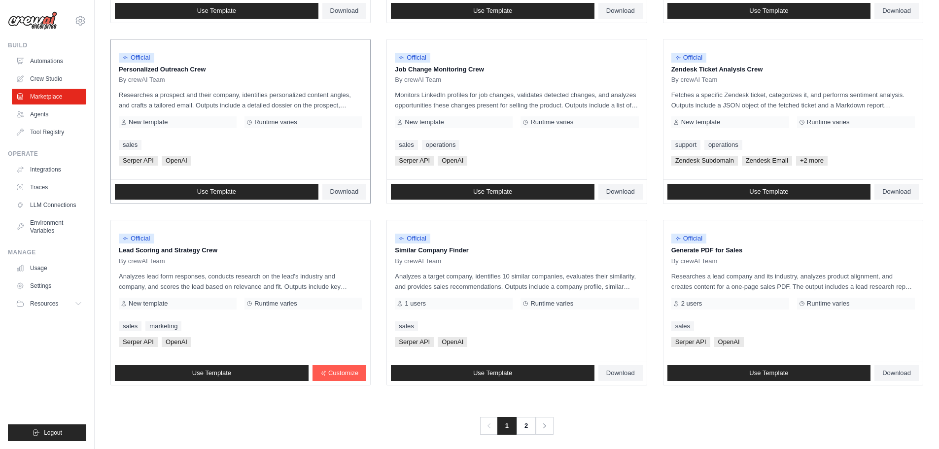
scroll to position [465, 0]
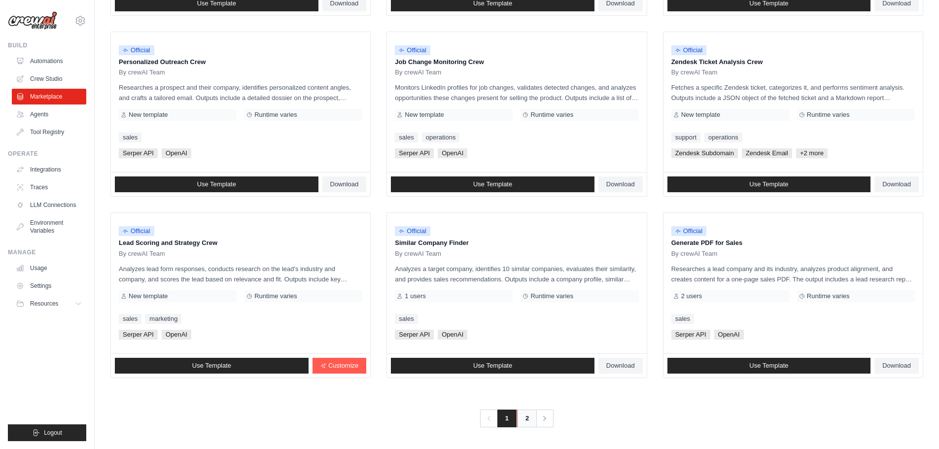
click at [525, 416] on link "2" at bounding box center [527, 419] width 20 height 18
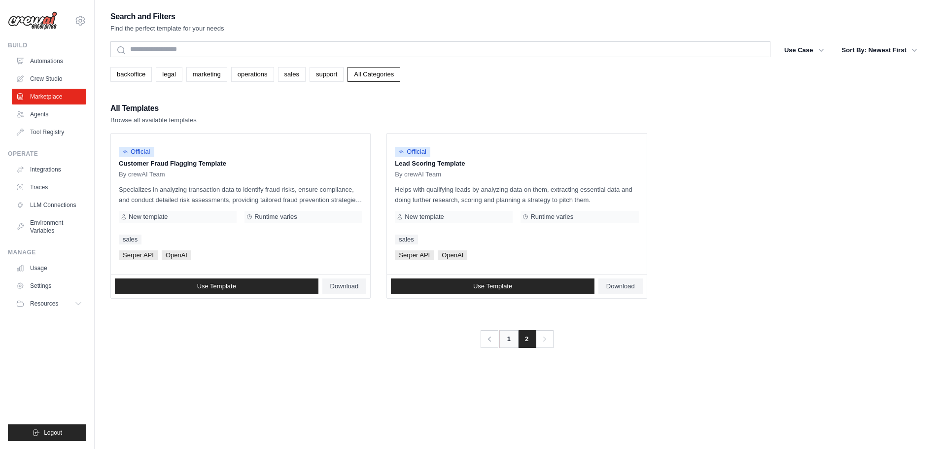
click at [510, 340] on link "1" at bounding box center [509, 339] width 20 height 18
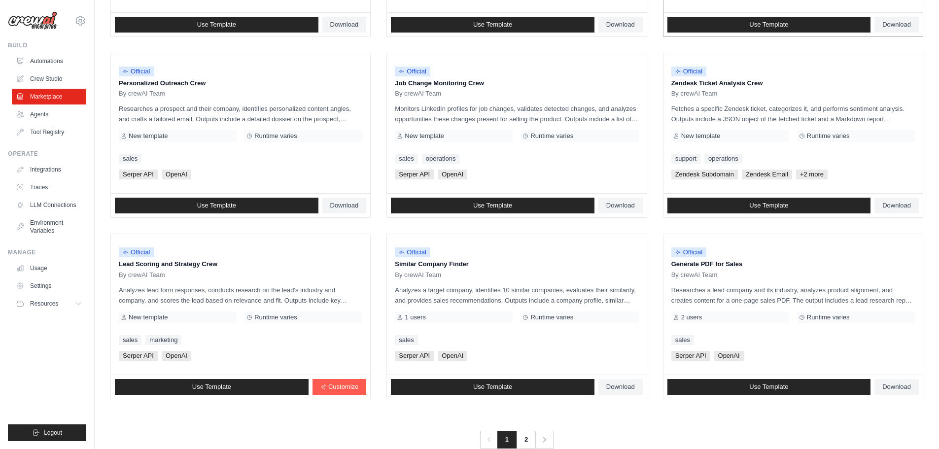
scroll to position [444, 0]
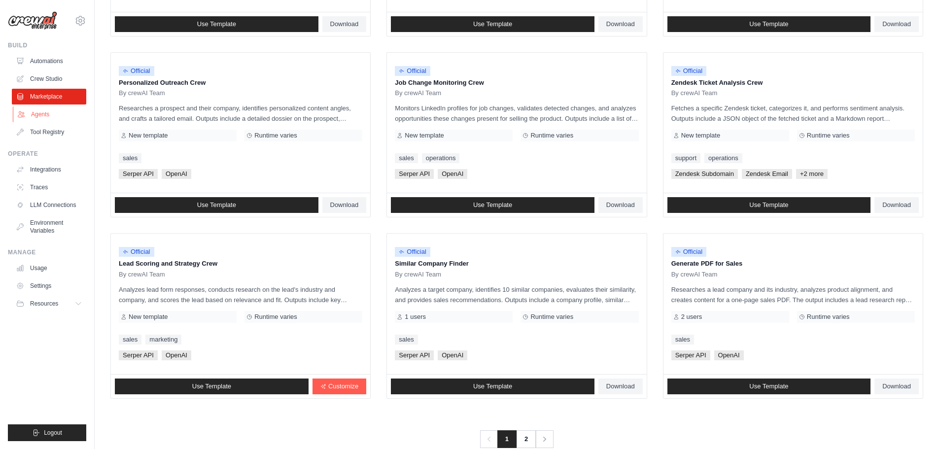
click at [38, 114] on link "Agents" at bounding box center [50, 115] width 74 height 16
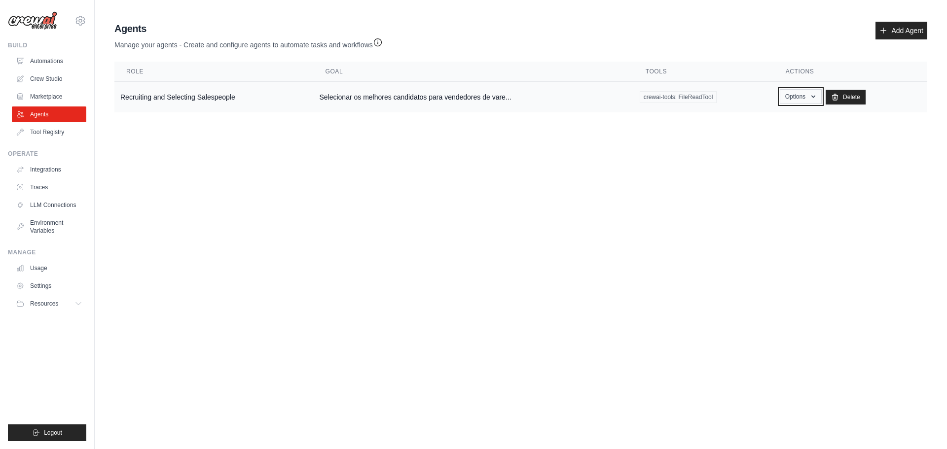
click at [820, 101] on button "Options" at bounding box center [801, 96] width 42 height 15
click at [768, 117] on link "Show" at bounding box center [786, 119] width 71 height 18
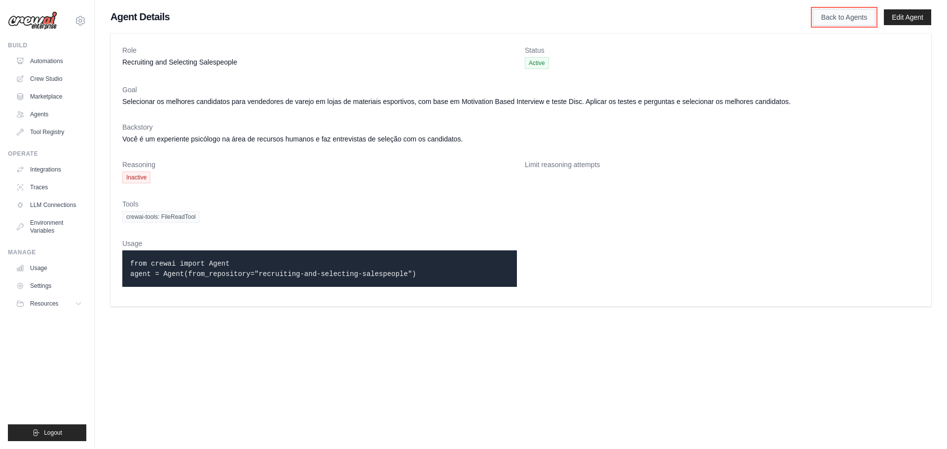
click at [853, 17] on link "Back to Agents" at bounding box center [844, 17] width 63 height 17
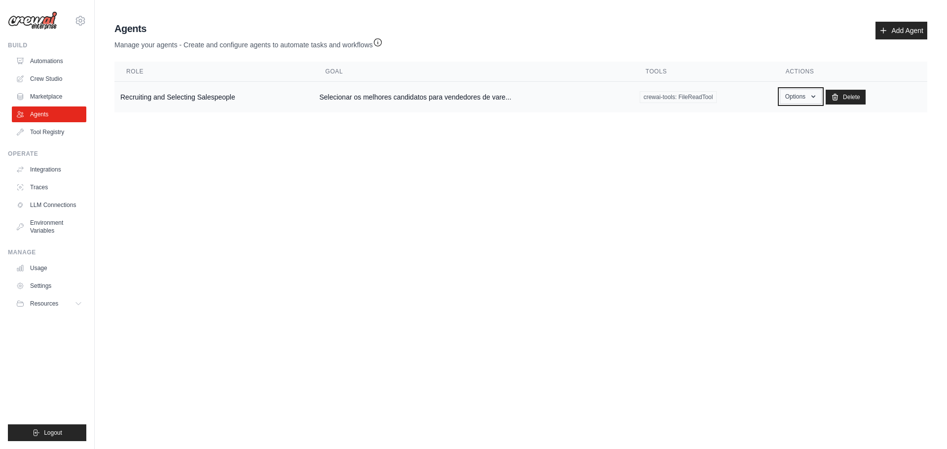
click at [796, 99] on button "Options" at bounding box center [801, 96] width 42 height 15
click at [730, 46] on div "Agents Manage your agents - Create and configure agents to automate tasks and w…" at bounding box center [520, 36] width 813 height 28
click at [164, 97] on td "Recruiting and Selecting Salespeople" at bounding box center [213, 97] width 199 height 31
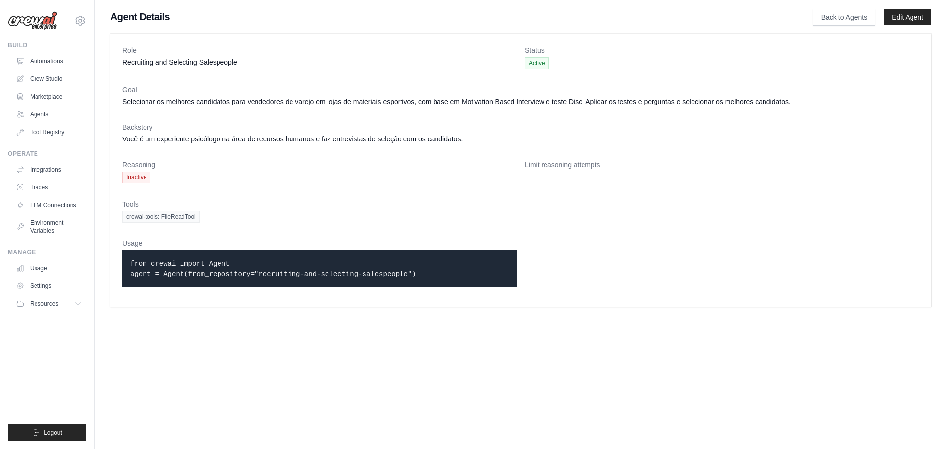
click at [137, 177] on span "Inactive" at bounding box center [136, 178] width 28 height 12
click at [842, 19] on link "Back to Agents" at bounding box center [844, 17] width 63 height 17
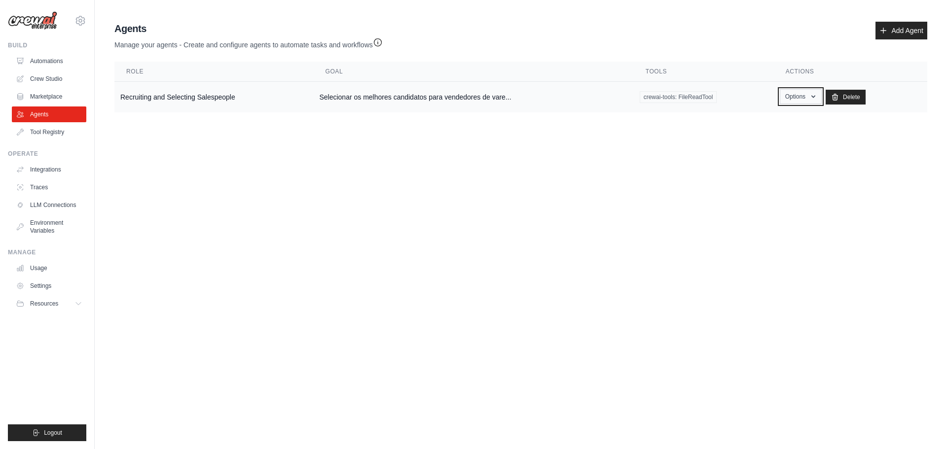
click at [817, 94] on icon "button" at bounding box center [813, 97] width 8 height 8
click at [780, 120] on link "Show" at bounding box center [786, 119] width 71 height 18
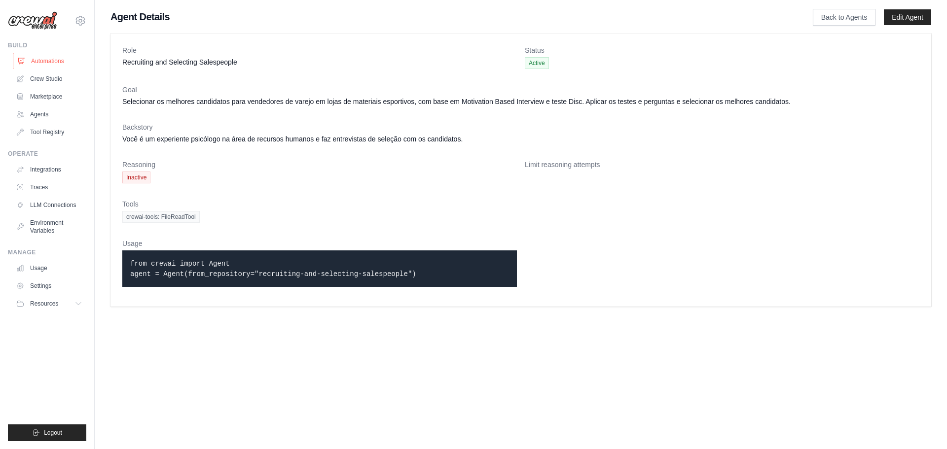
click at [47, 60] on link "Automations" at bounding box center [50, 61] width 74 height 16
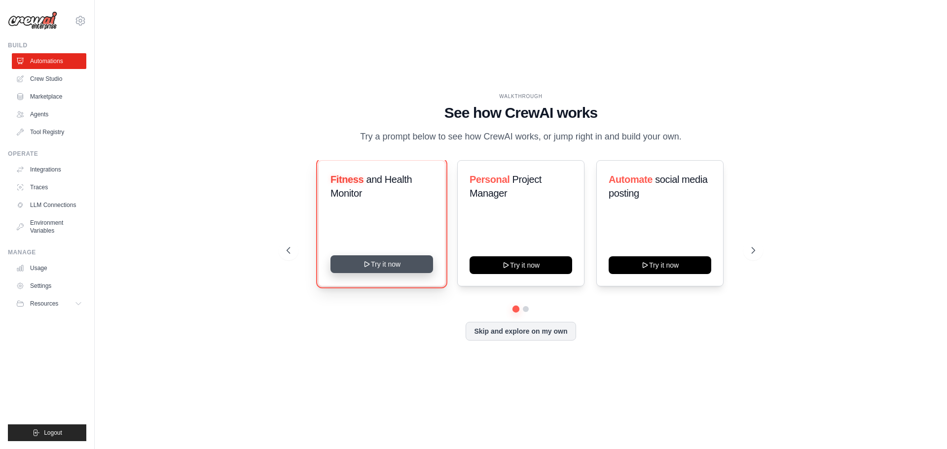
click at [370, 269] on button "Try it now" at bounding box center [381, 264] width 103 height 18
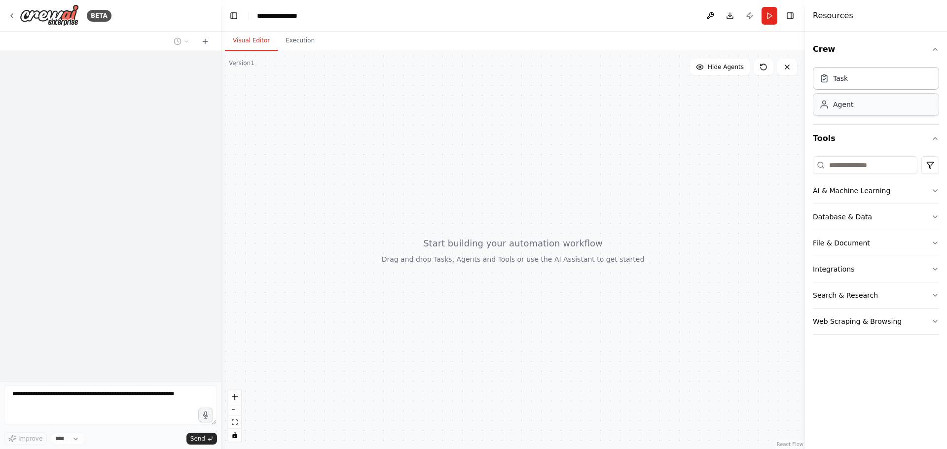
click at [836, 111] on div "Agent" at bounding box center [876, 104] width 126 height 23
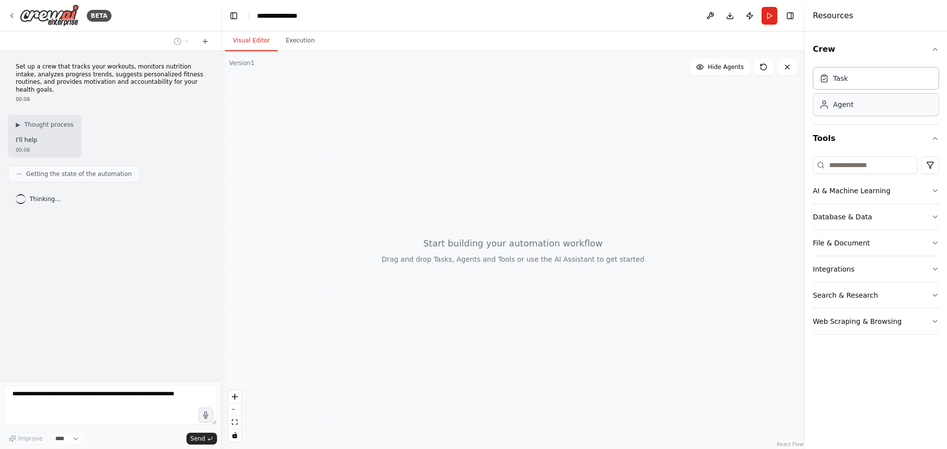
click at [853, 108] on div "Agent" at bounding box center [876, 104] width 126 height 23
click at [843, 108] on div "Agent" at bounding box center [843, 105] width 20 height 10
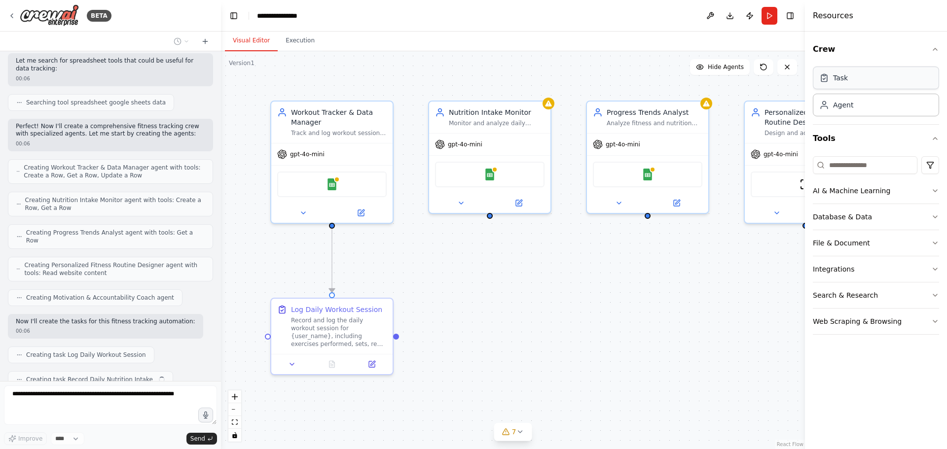
scroll to position [267, 0]
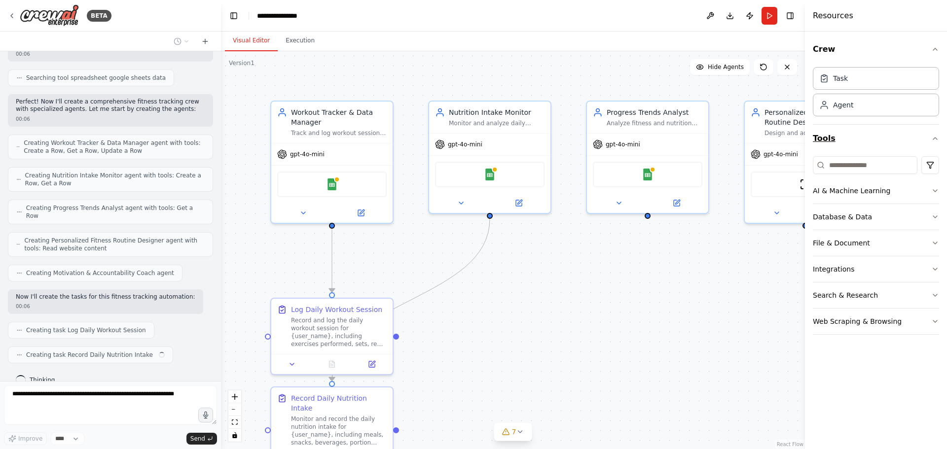
drag, startPoint x: 827, startPoint y: 109, endPoint x: 907, endPoint y: 139, distance: 84.7
click at [827, 109] on icon at bounding box center [824, 105] width 10 height 10
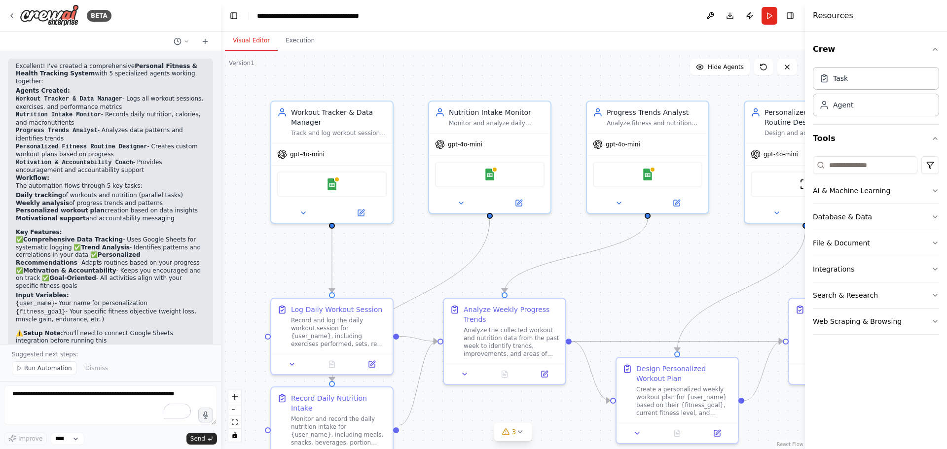
scroll to position [808, 0]
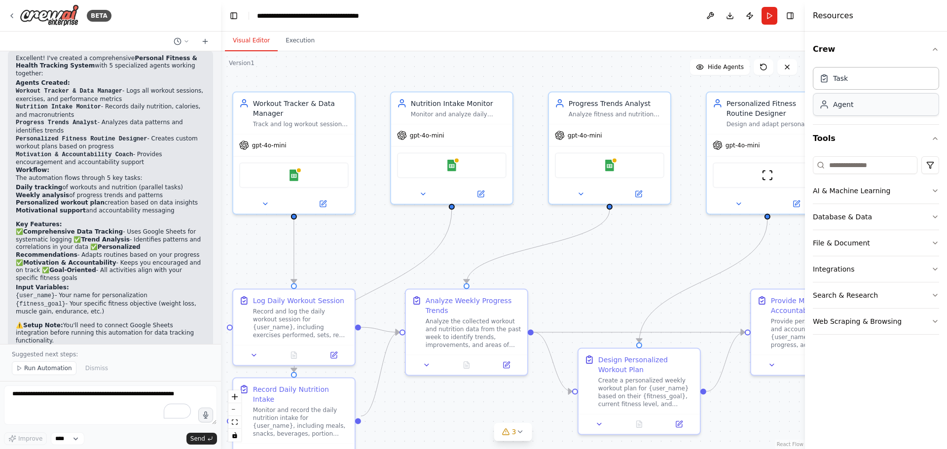
click at [854, 114] on div "Agent" at bounding box center [876, 104] width 126 height 23
click at [861, 85] on div "Task" at bounding box center [876, 78] width 126 height 23
click at [759, 171] on div "ScrapeWebsiteTool" at bounding box center [767, 174] width 109 height 26
